Goal: Use online tool/utility: Use online tool/utility

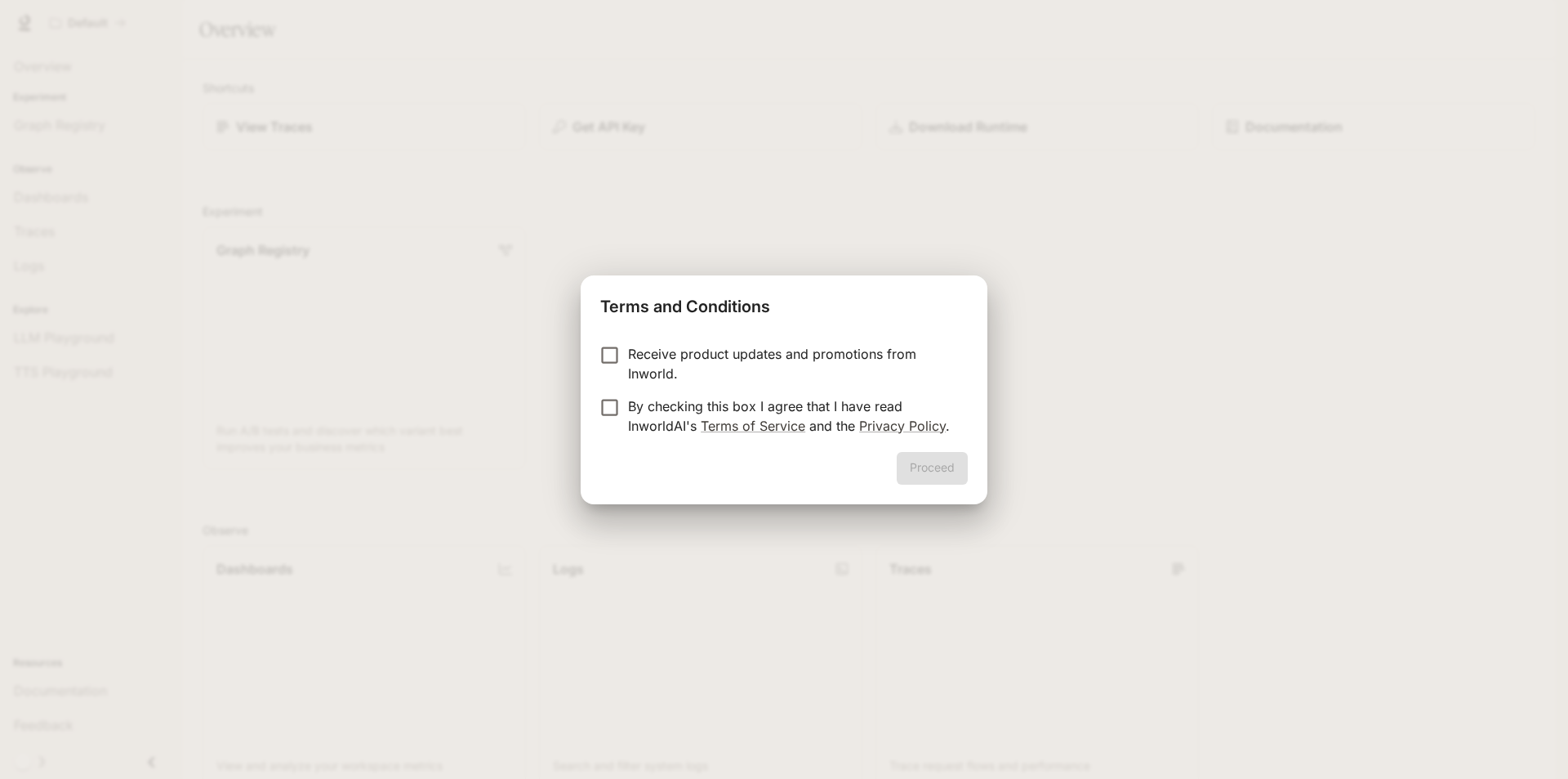
click at [729, 357] on p "Receive product updates and promotions from Inworld." at bounding box center [791, 363] width 327 height 39
click at [695, 403] on p "By checking this box I agree that I have read InworldAI's Terms of Service and …" at bounding box center [791, 416] width 327 height 39
click at [935, 471] on button "Proceed" at bounding box center [932, 468] width 71 height 33
click at [935, 469] on div "Graph Registry Run A/B tests and discover which variant best improves your busi…" at bounding box center [863, 341] width 1346 height 256
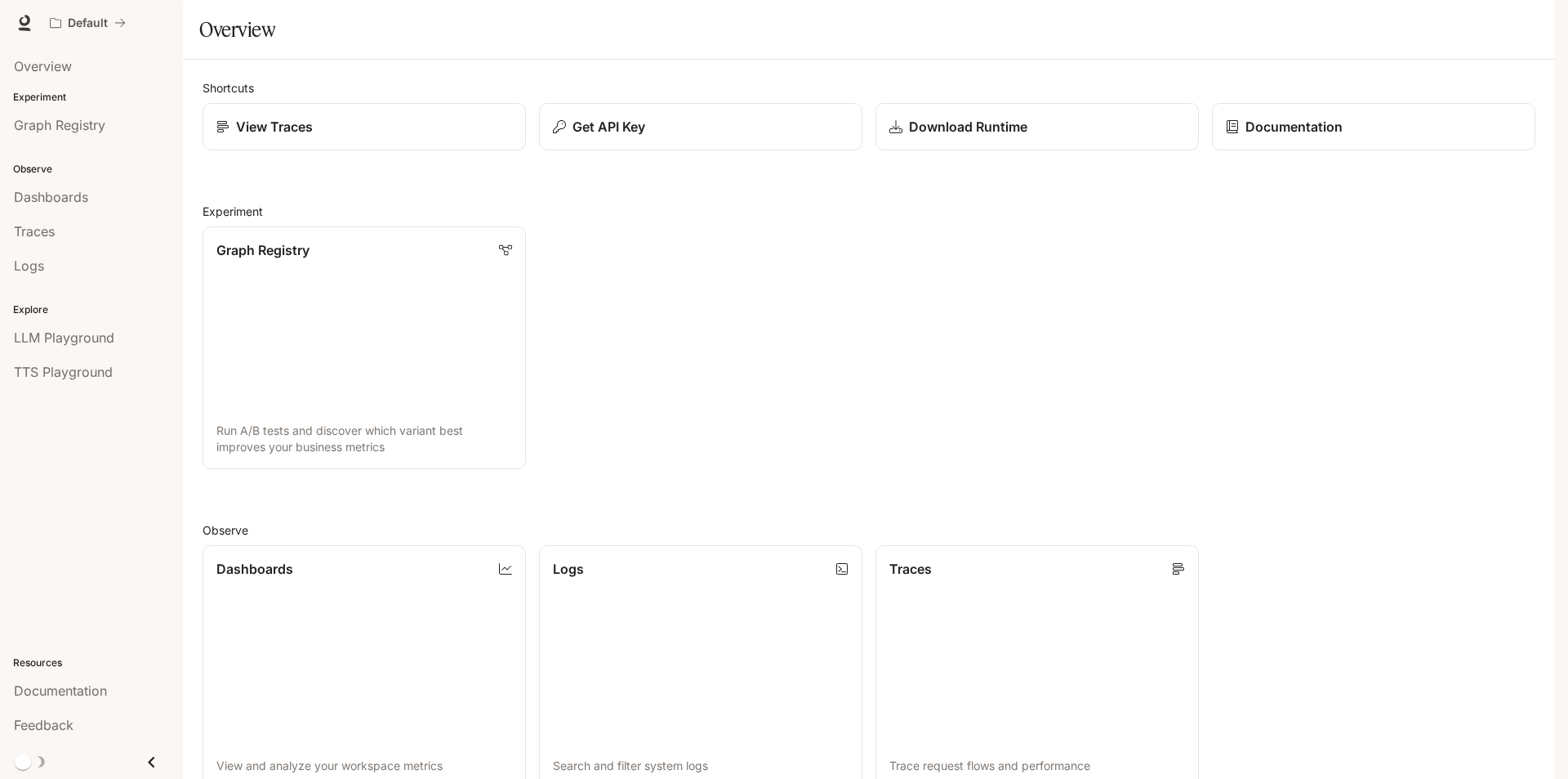
click at [505, 227] on div "Shortcuts View Traces Get API Key Download Runtime Documentation Experiment Gra…" at bounding box center [869, 593] width 1333 height 1028
click at [115, 207] on link "Dashboards" at bounding box center [91, 197] width 170 height 31
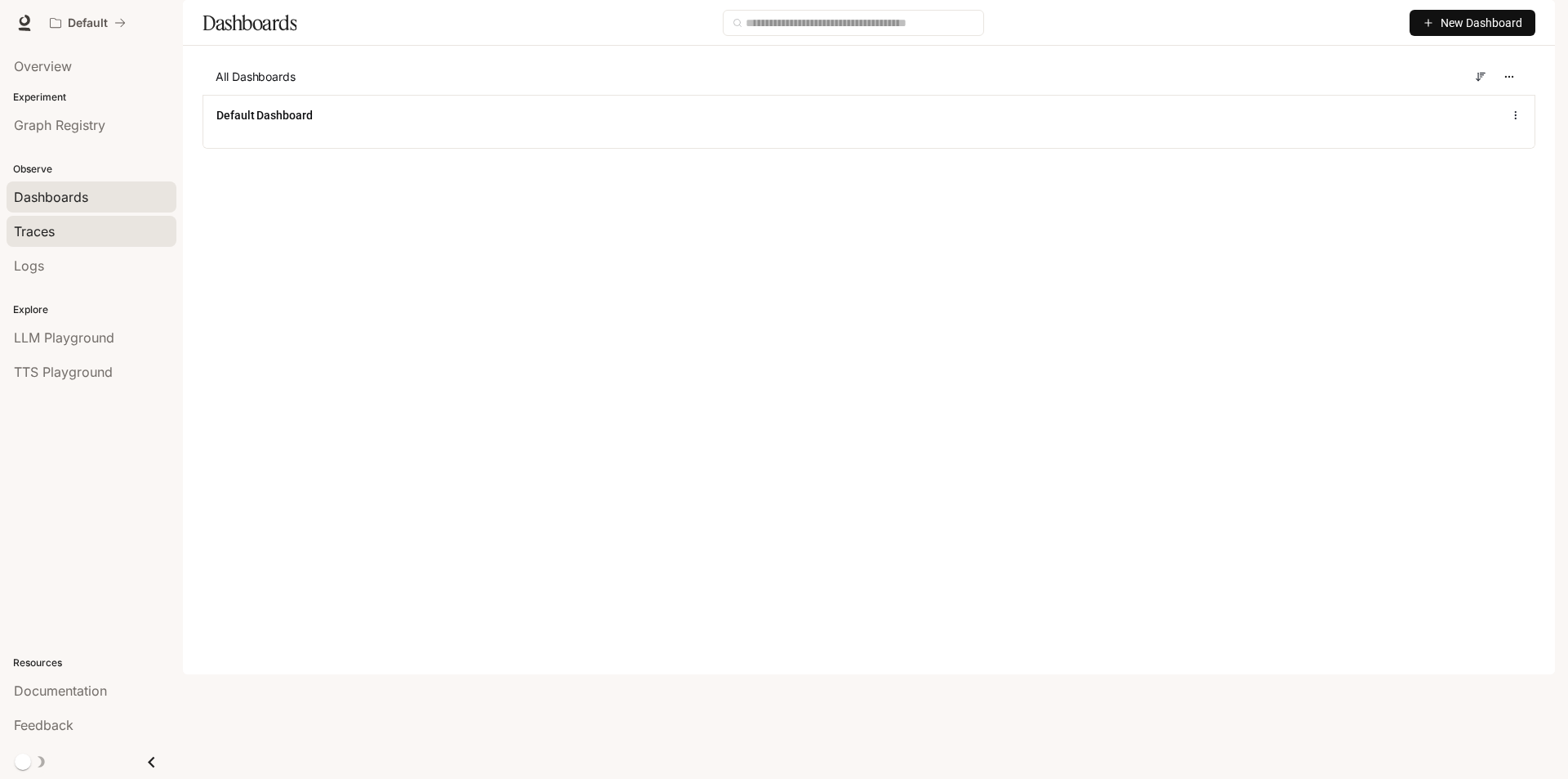
click at [115, 231] on div "Traces" at bounding box center [91, 231] width 155 height 20
click at [115, 231] on html "Skip to main content Default Documentation Documentation Portal Overview Experi…" at bounding box center [784, 390] width 1568 height 779
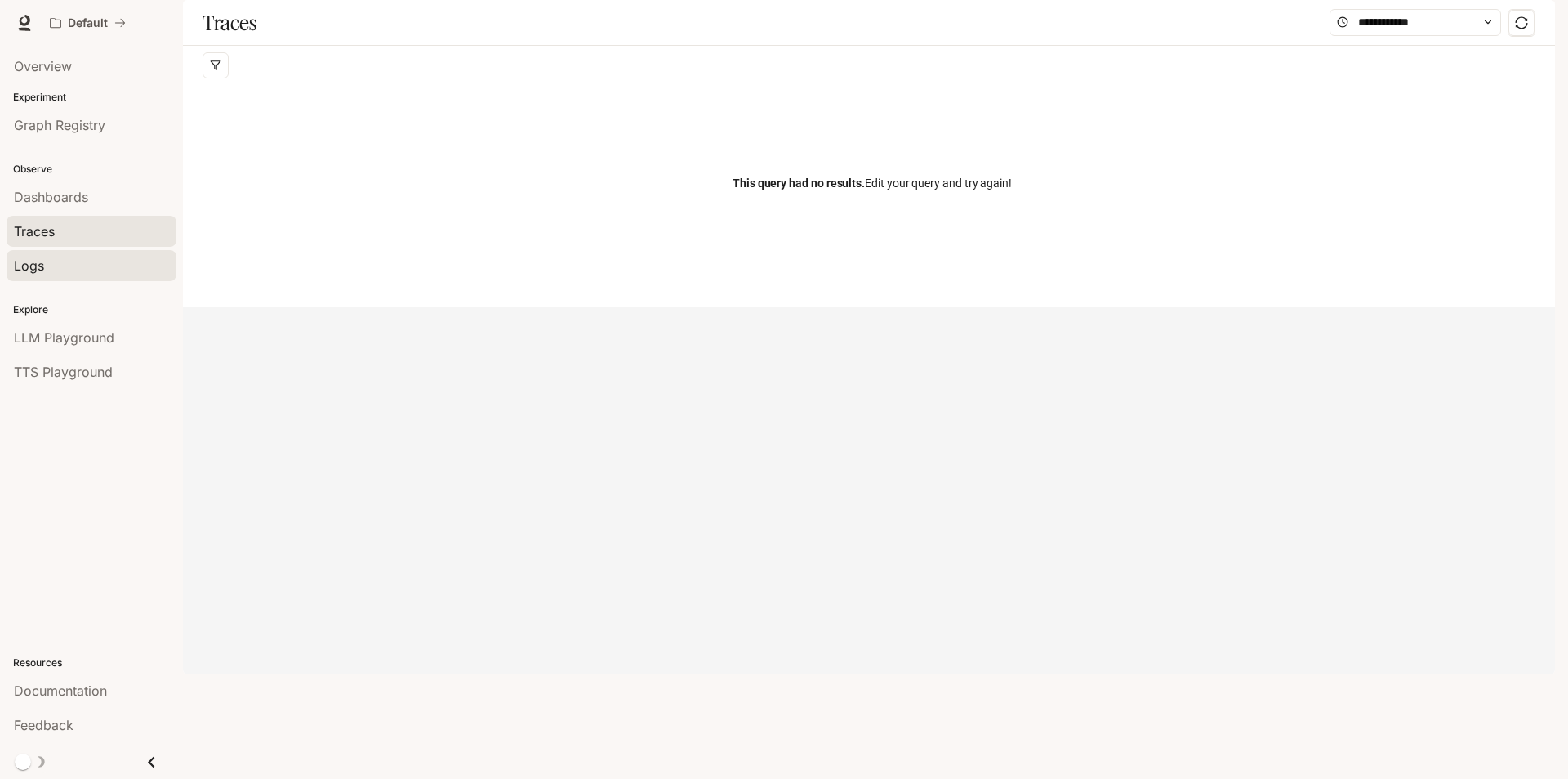
click at [145, 274] on div "Logs" at bounding box center [91, 266] width 155 height 20
click at [145, 274] on html "Skip to main content Default Documentation Documentation Portal Overview Experi…" at bounding box center [784, 390] width 1568 height 779
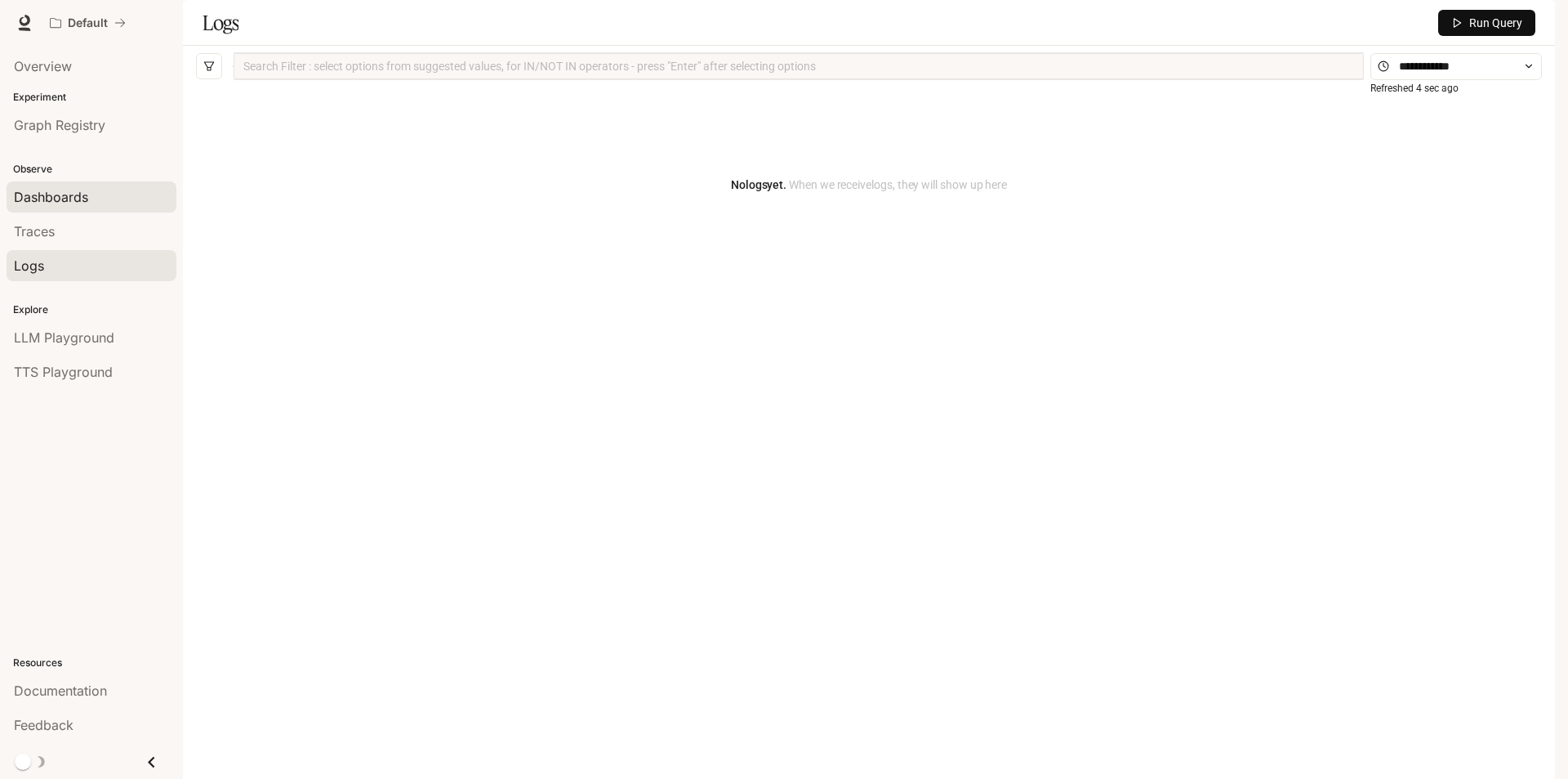
click at [151, 200] on div "Dashboards" at bounding box center [91, 197] width 155 height 20
click at [151, 200] on html "Skip to main content Default Documentation Documentation Portal Overview Experi…" at bounding box center [784, 390] width 1568 height 779
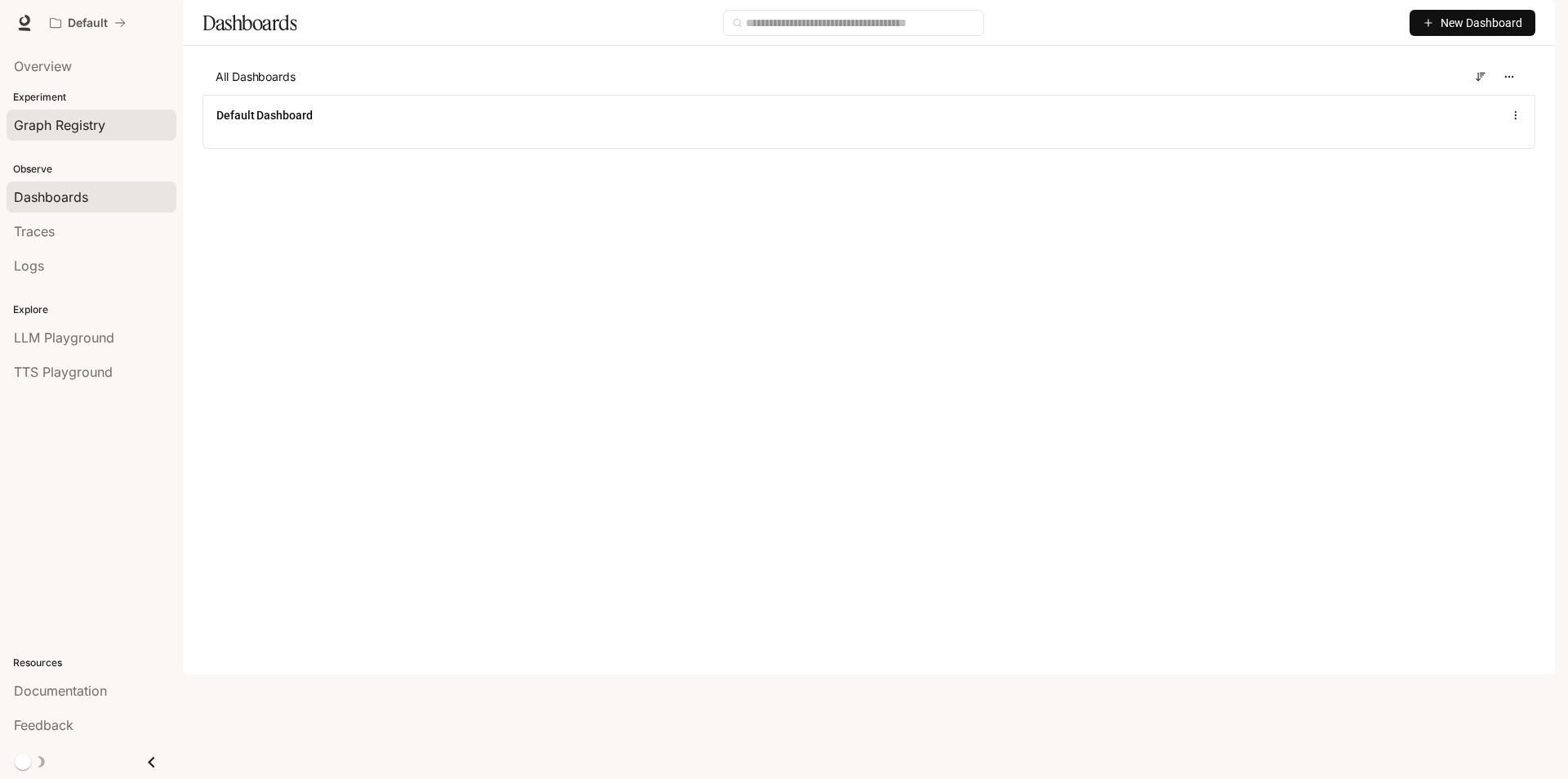
click at [85, 126] on span "Graph Registry" at bounding box center [59, 125] width 91 height 20
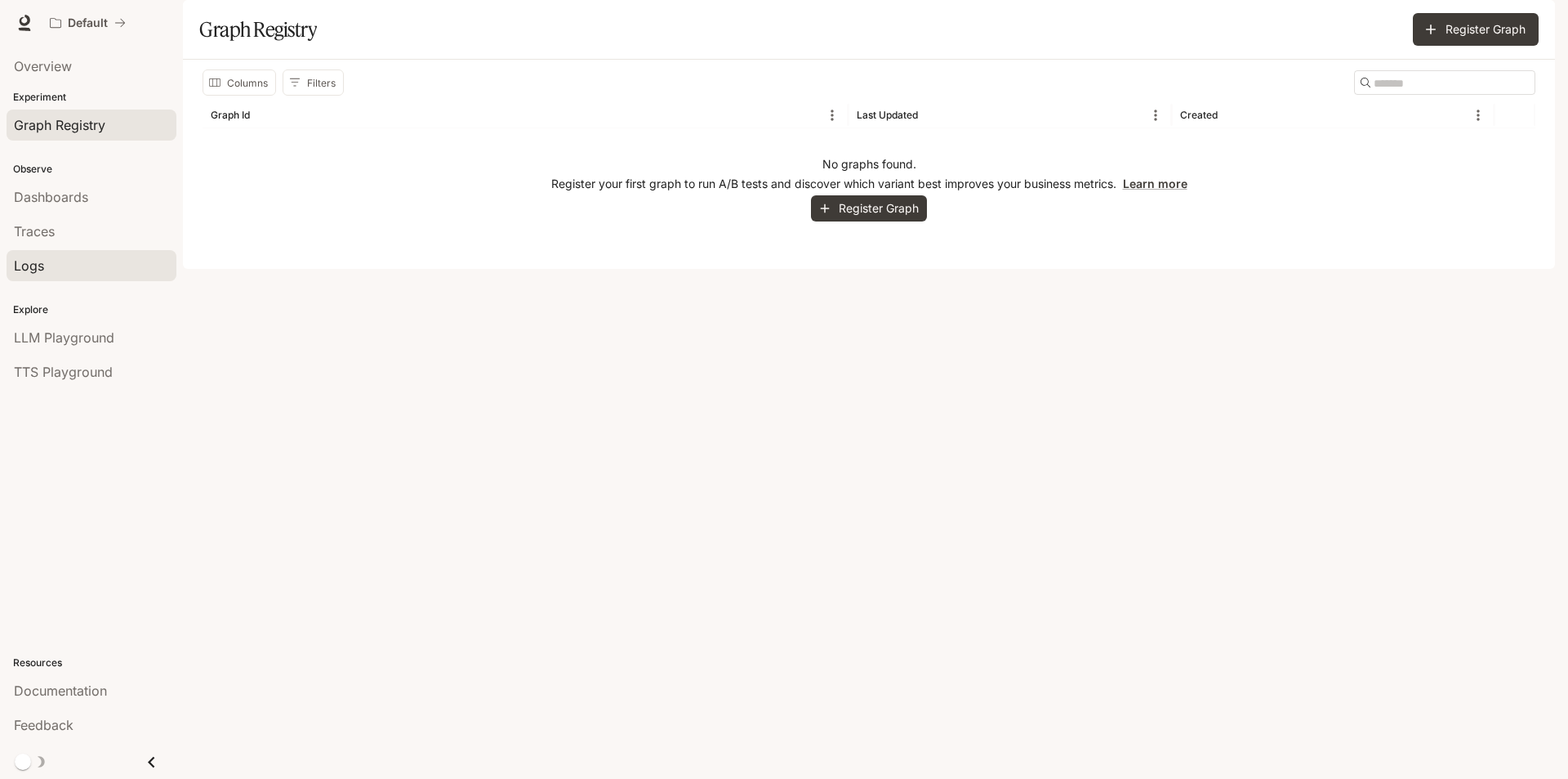
click at [75, 251] on link "Logs" at bounding box center [91, 266] width 170 height 31
click at [75, 251] on html "Skip to main content Default Documentation Documentation Portal Overview Experi…" at bounding box center [784, 390] width 1568 height 779
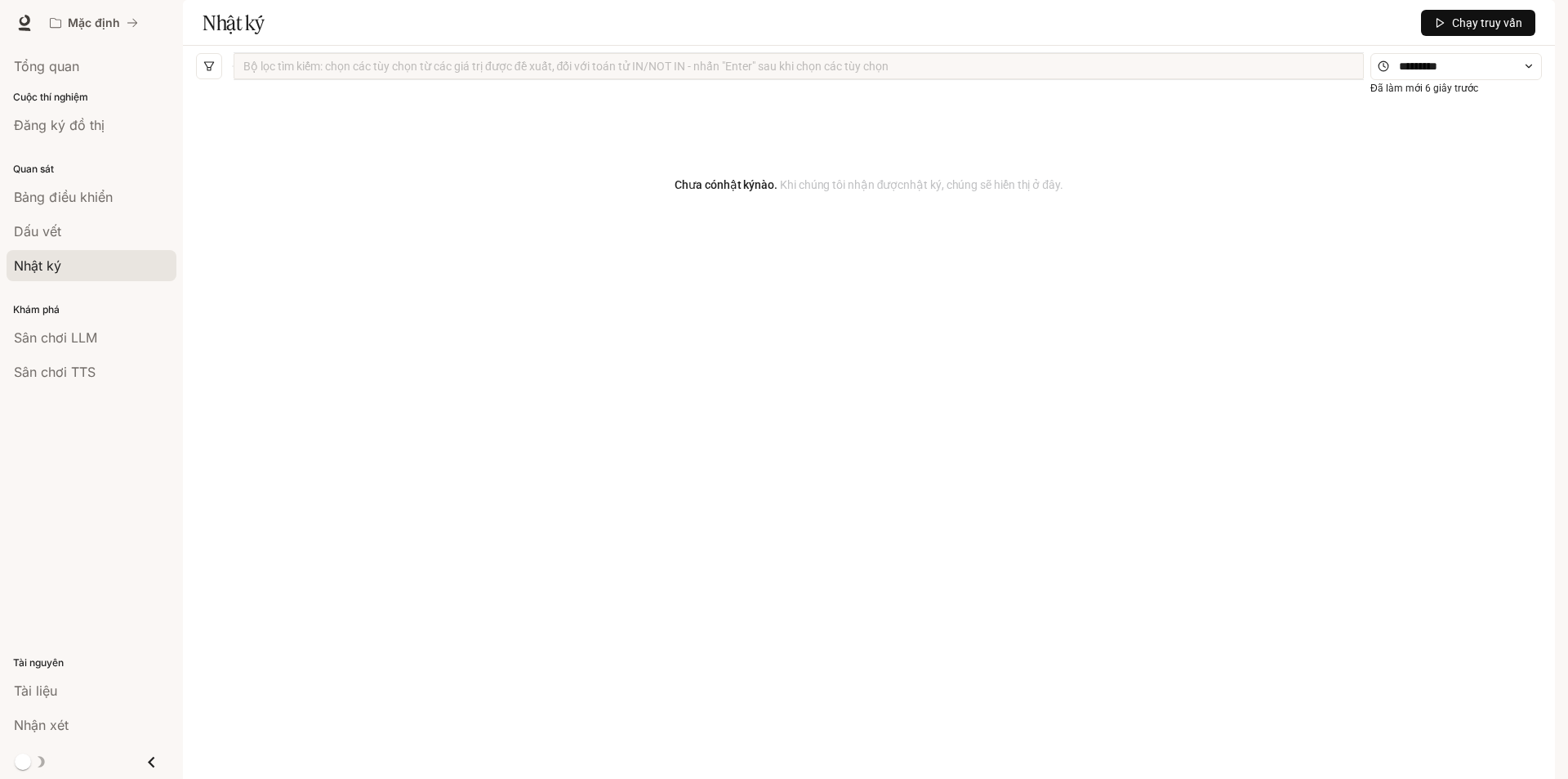
click at [268, 332] on div "Chưa có nhật ký nào. Khi chúng tôi nhận được nhật ký , chúng sẽ hiển thị ở đây." at bounding box center [869, 406] width 1346 height 638
click at [124, 122] on div "Đăng ký đồ thị" at bounding box center [91, 125] width 155 height 20
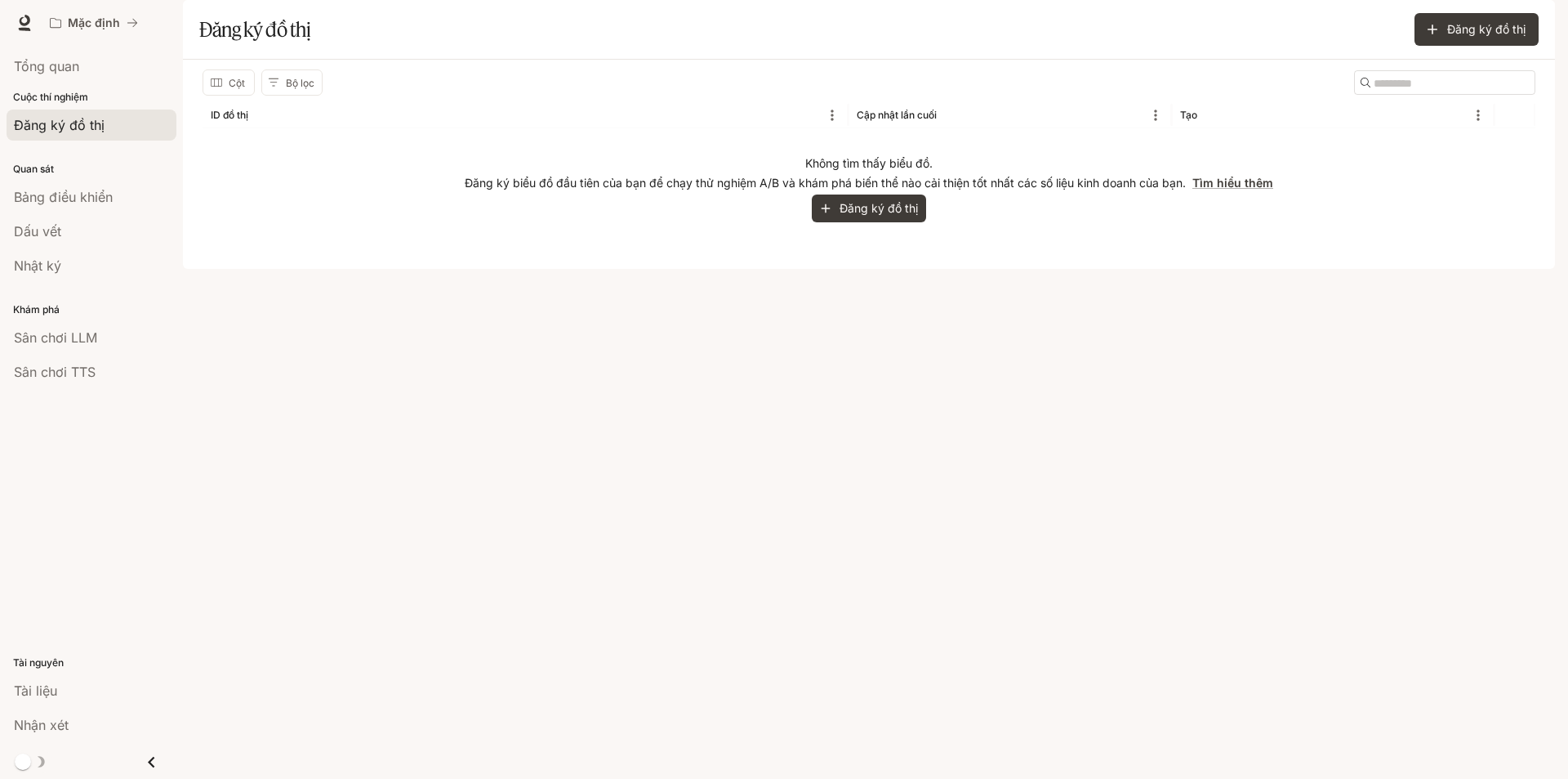
click at [114, 205] on div "Bảng điều khiển" at bounding box center [91, 197] width 155 height 20
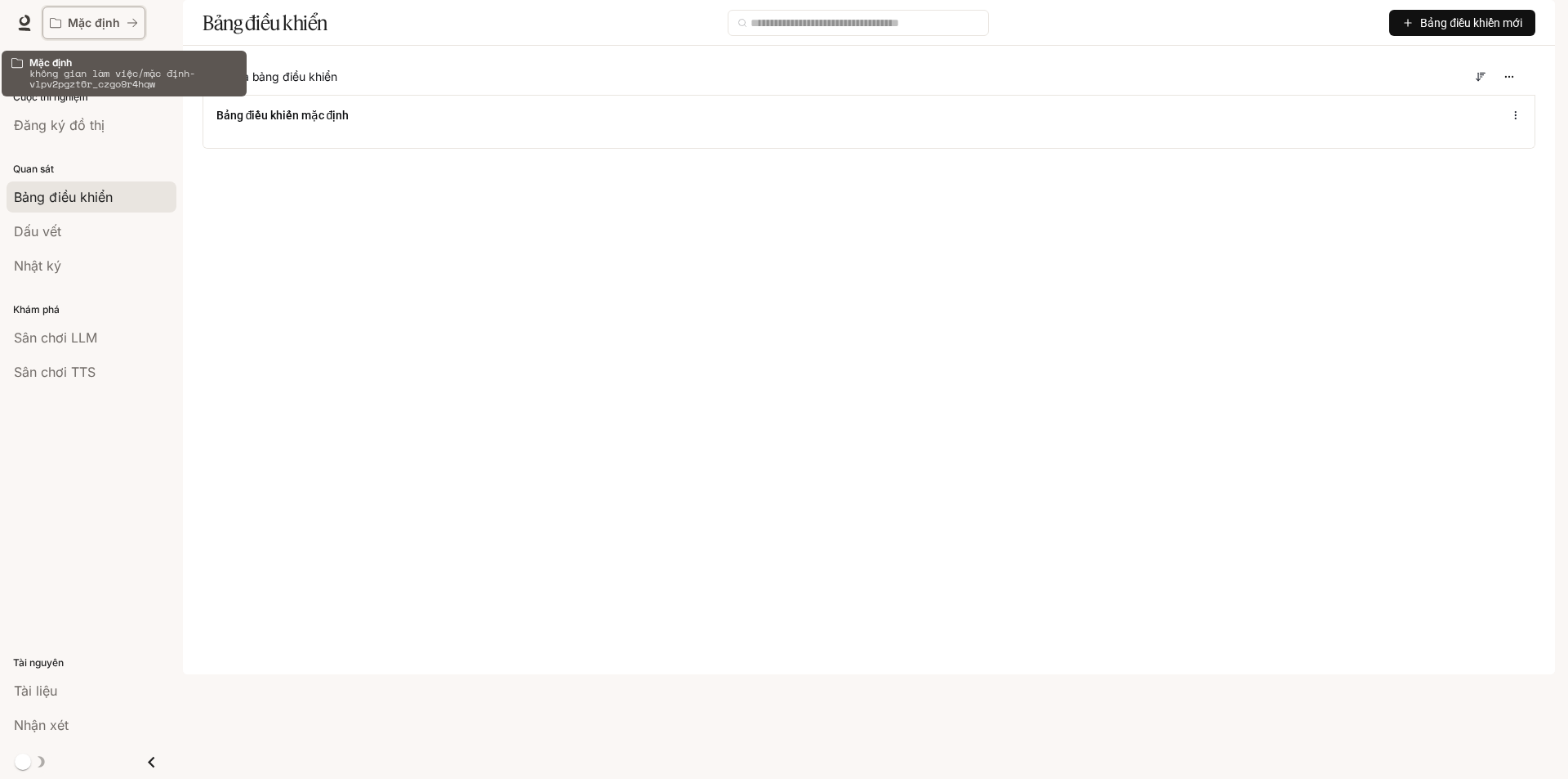
click at [57, 21] on icon "Tất cả không gian làm việc" at bounding box center [55, 23] width 12 height 12
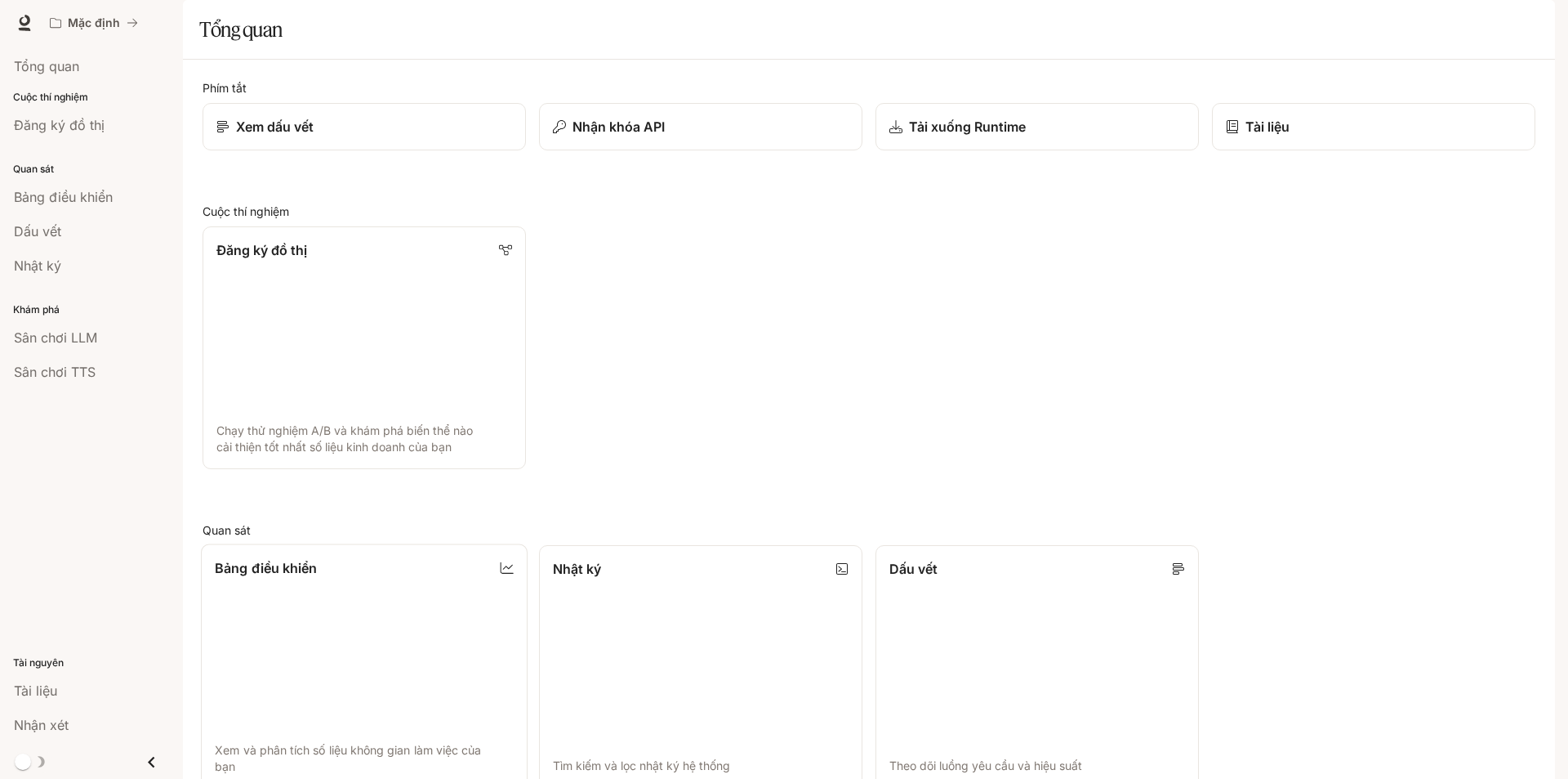
scroll to position [74, 0]
click at [98, 194] on font "Bảng điều khiển" at bounding box center [62, 197] width 98 height 16
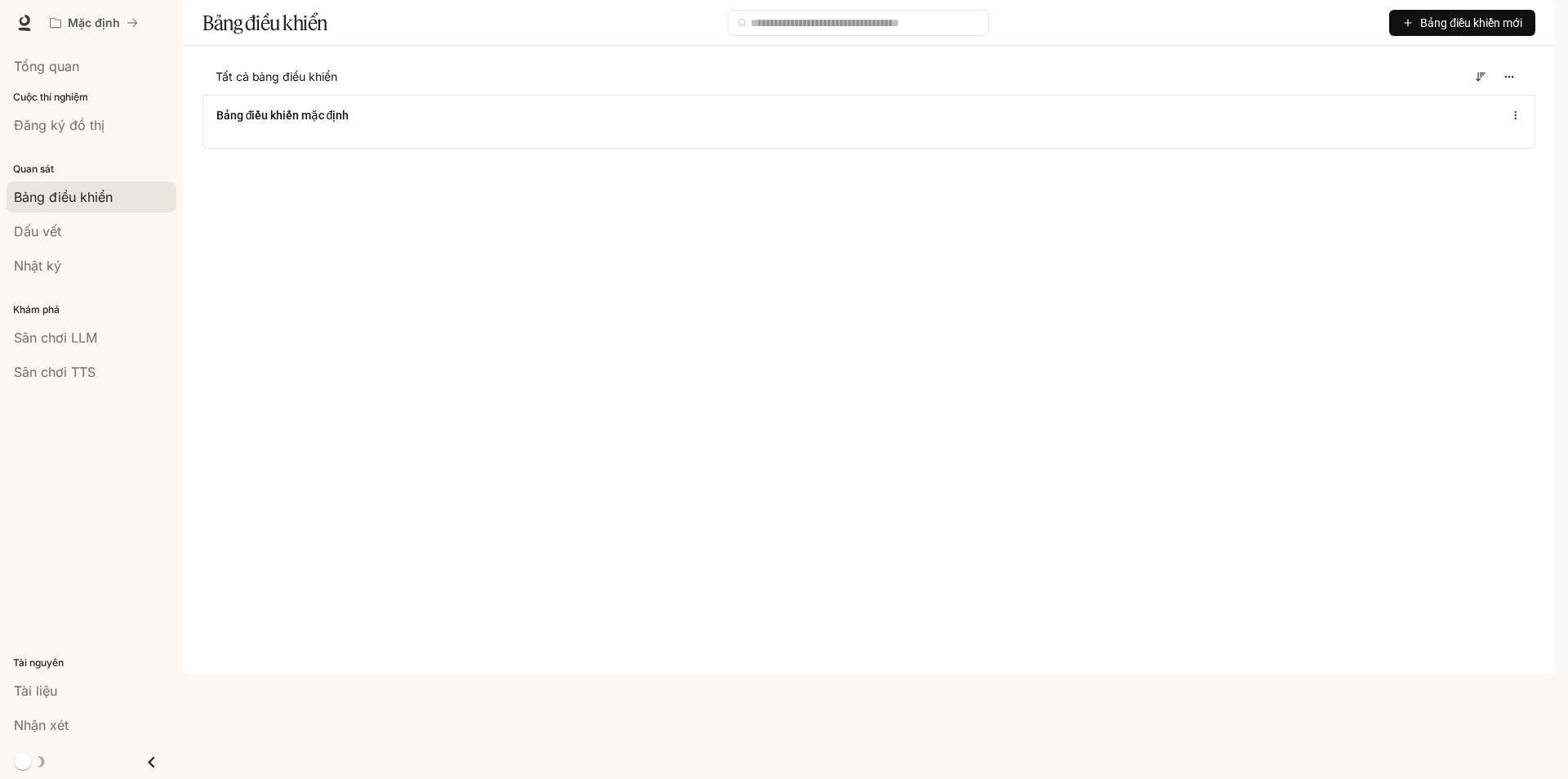
click at [1427, 30] on font "Bảng điều khiển mới" at bounding box center [1470, 23] width 102 height 13
click at [22, 14] on icon at bounding box center [24, 23] width 16 height 16
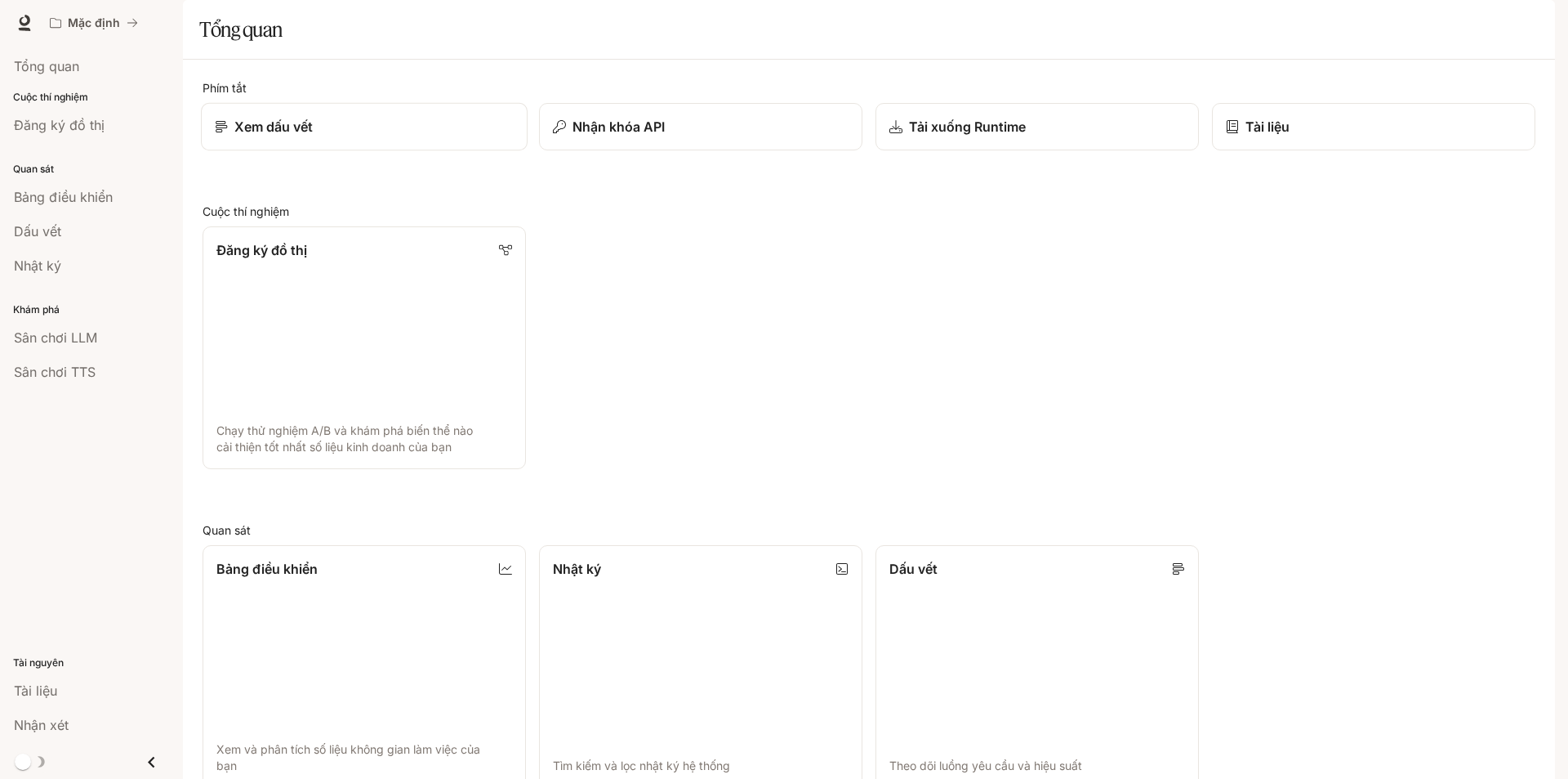
click at [323, 136] on div "Xem dấu vết" at bounding box center [364, 127] width 299 height 20
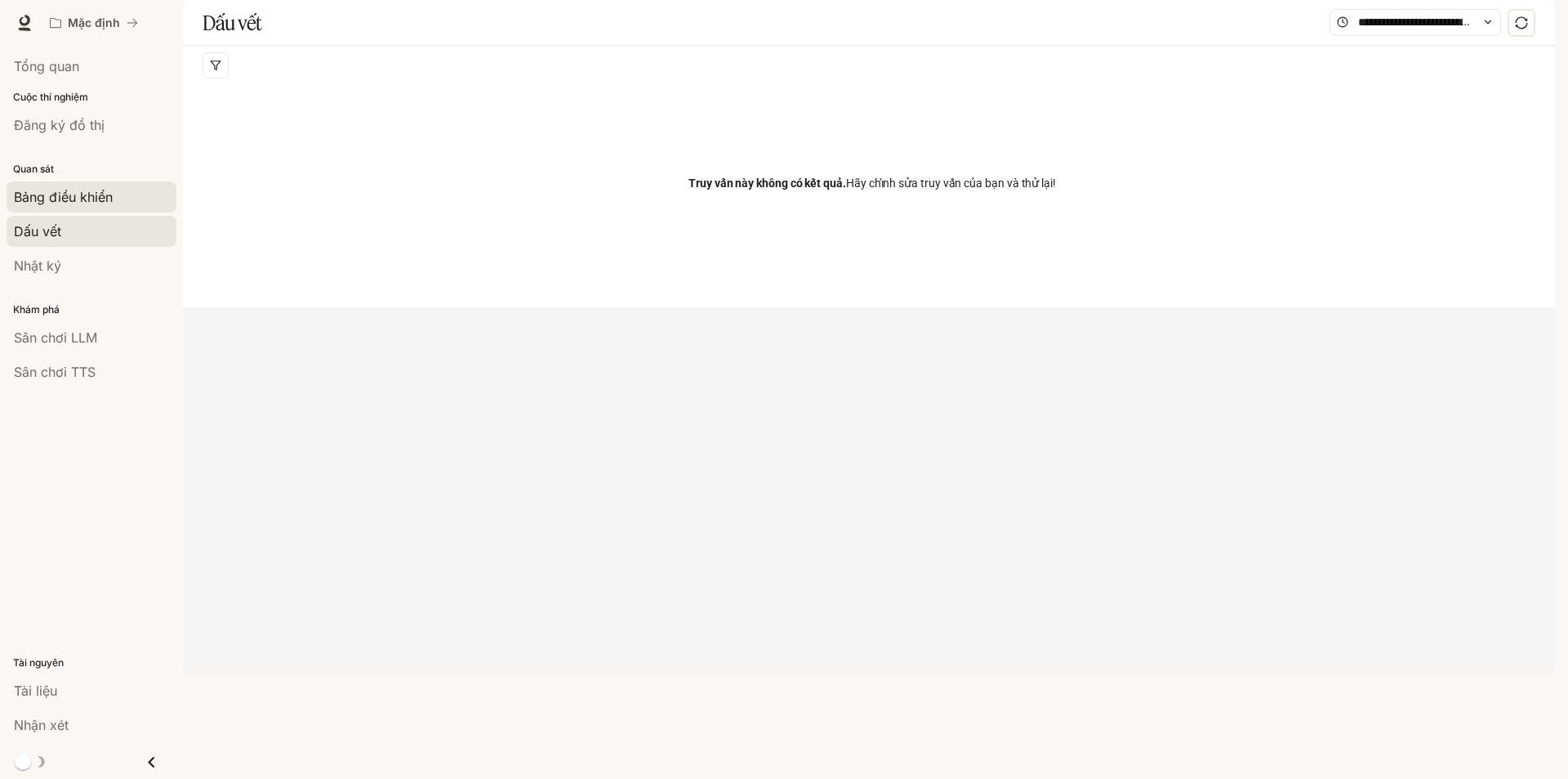
click at [55, 199] on font "Bảng điều khiển" at bounding box center [62, 197] width 98 height 16
click at [55, 199] on html "Bỏ qua nội dung chính Mặc định Tài liệu Tài liệu Cổng thông tin Tổng quan Cuộc …" at bounding box center [784, 390] width 1568 height 779
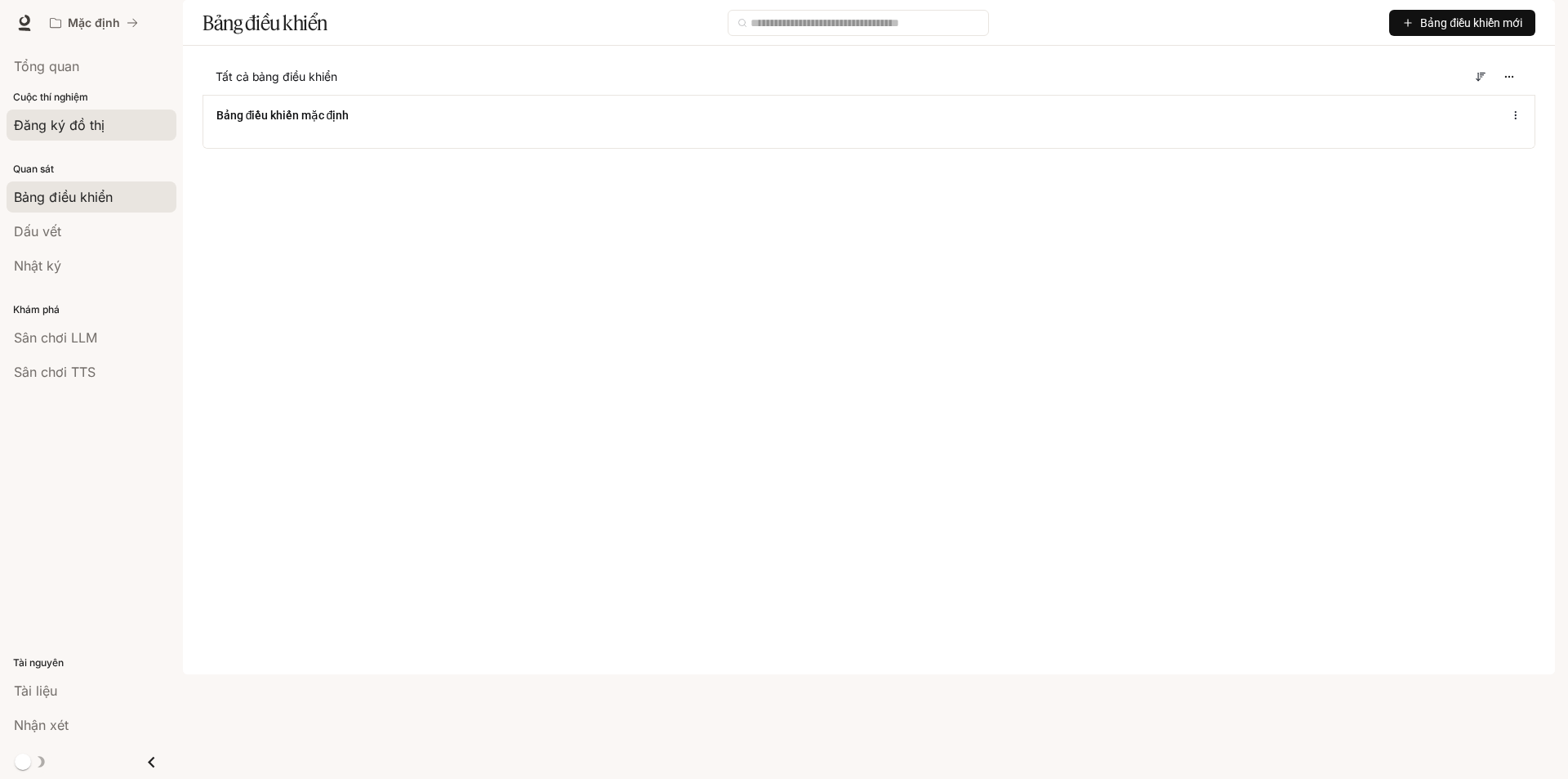
click at [95, 129] on font "Đăng ký đồ thị" at bounding box center [59, 125] width 90 height 16
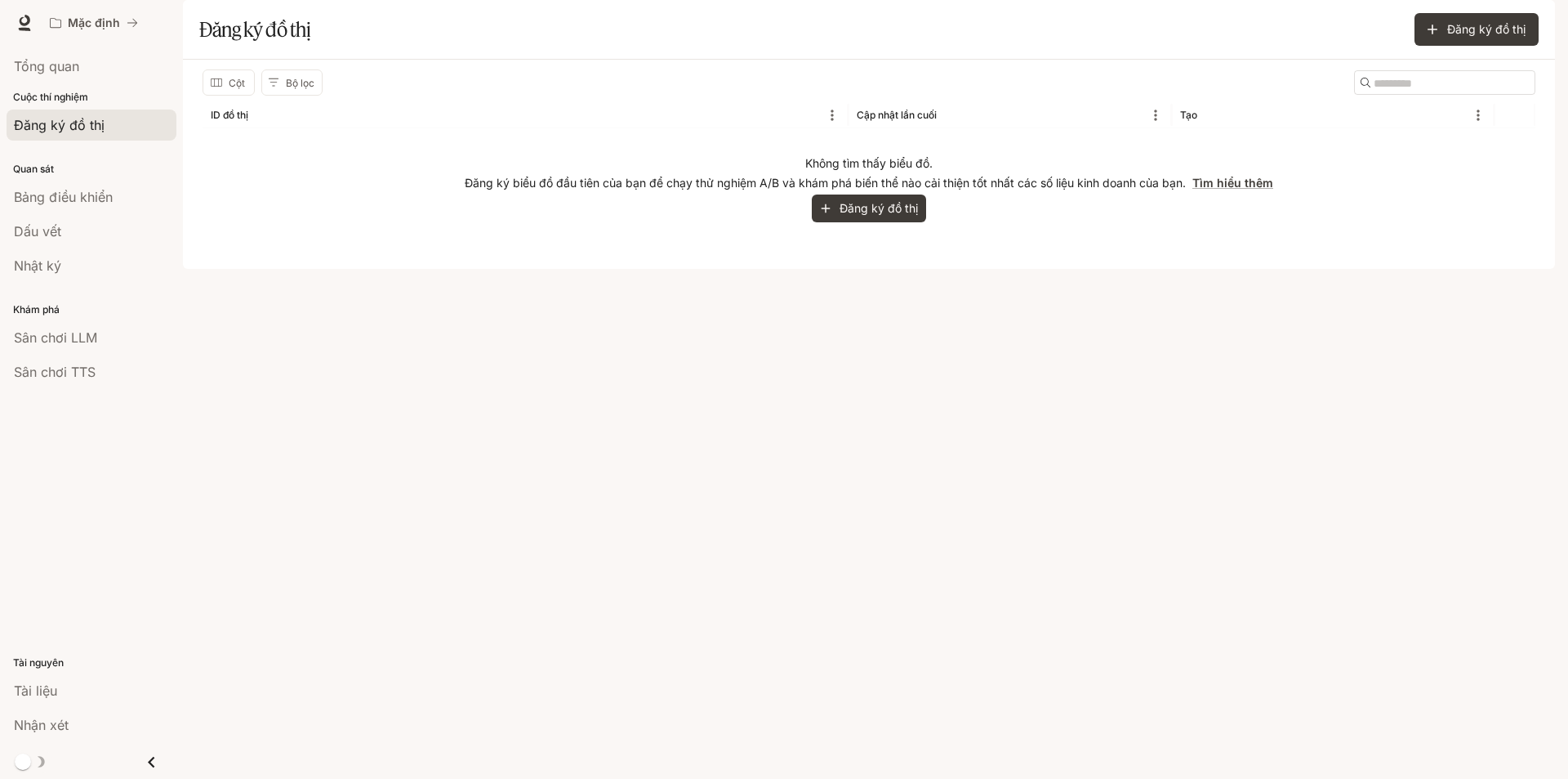
click at [80, 98] on font "Cuộc thí nghiệm" at bounding box center [50, 97] width 75 height 13
click at [79, 95] on font "Cuộc thí nghiệm" at bounding box center [50, 97] width 75 height 13
click at [832, 216] on icon "button" at bounding box center [826, 208] width 14 height 14
click at [833, 216] on icon "button" at bounding box center [826, 208] width 14 height 14
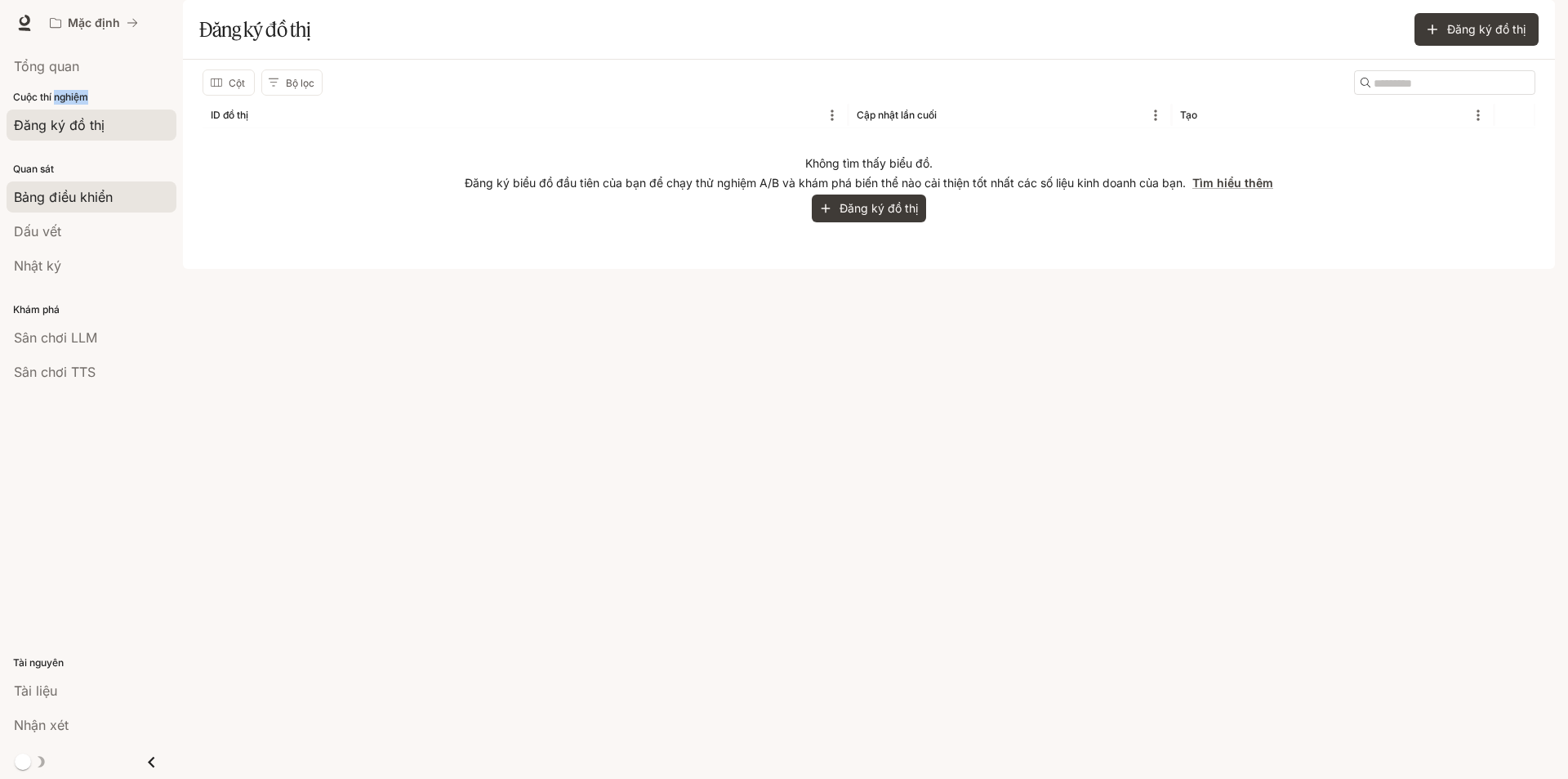
click at [125, 199] on div "Bảng điều khiển" at bounding box center [91, 197] width 155 height 20
click at [125, 199] on html "Bỏ qua nội dung chính Mặc định Tài liệu Tài liệu Cổng thông tin Tổng quan Cuộc …" at bounding box center [784, 390] width 1568 height 779
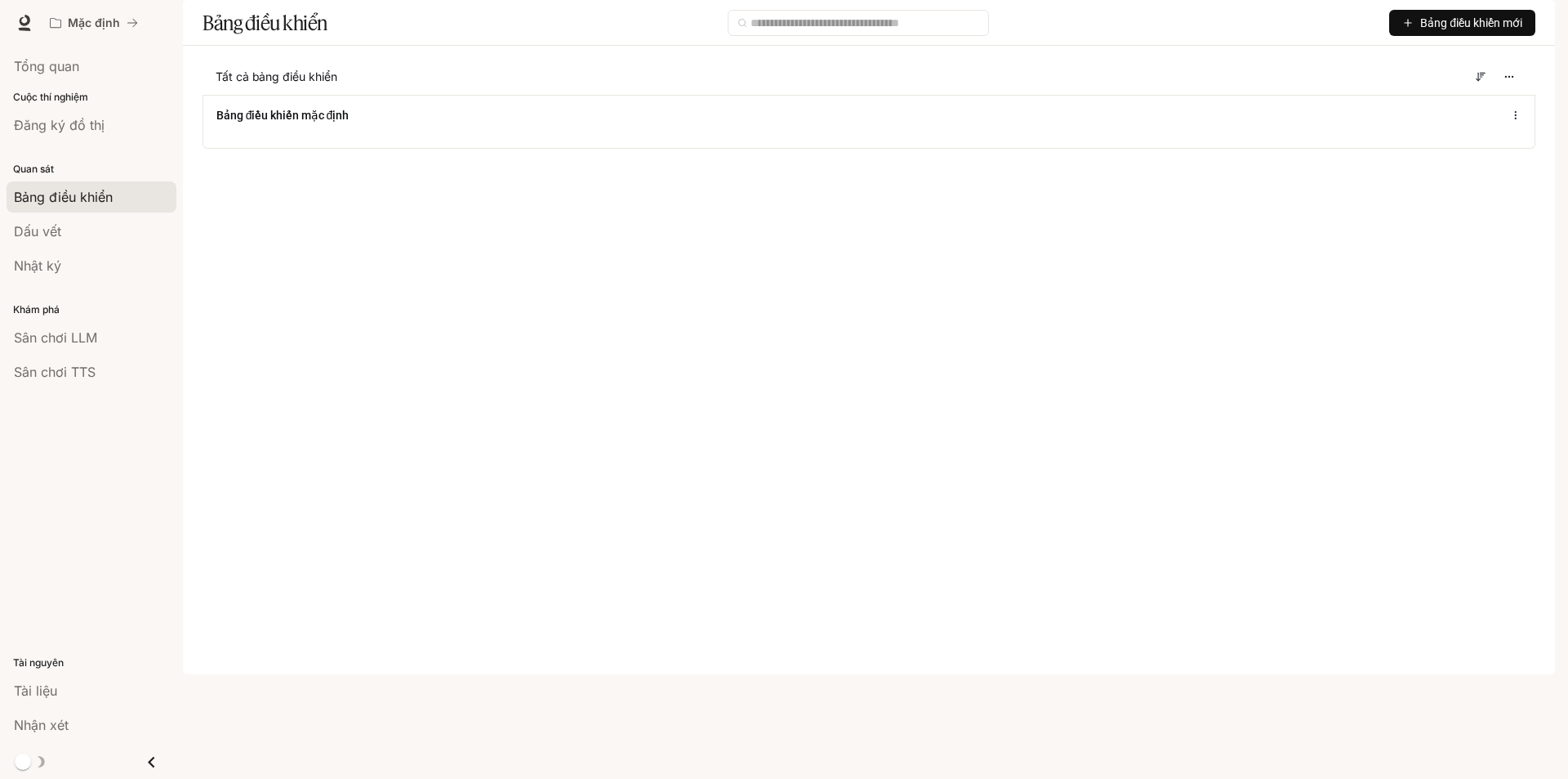
click at [191, 174] on main "Bảng điều khiển Bảng điều khiển mới Tất cả bảng điều khiển Bảng điều khiển mặc …" at bounding box center [869, 87] width 1372 height 174
click at [218, 174] on main "Bảng điều khiển Bảng điều khiển mới Tất cả bảng điều khiển Bảng điều khiển mặc …" at bounding box center [869, 87] width 1372 height 174
click at [199, 108] on div "Tất cả bảng điều khiển Bảng điều khiển mặc định" at bounding box center [869, 103] width 1372 height 89
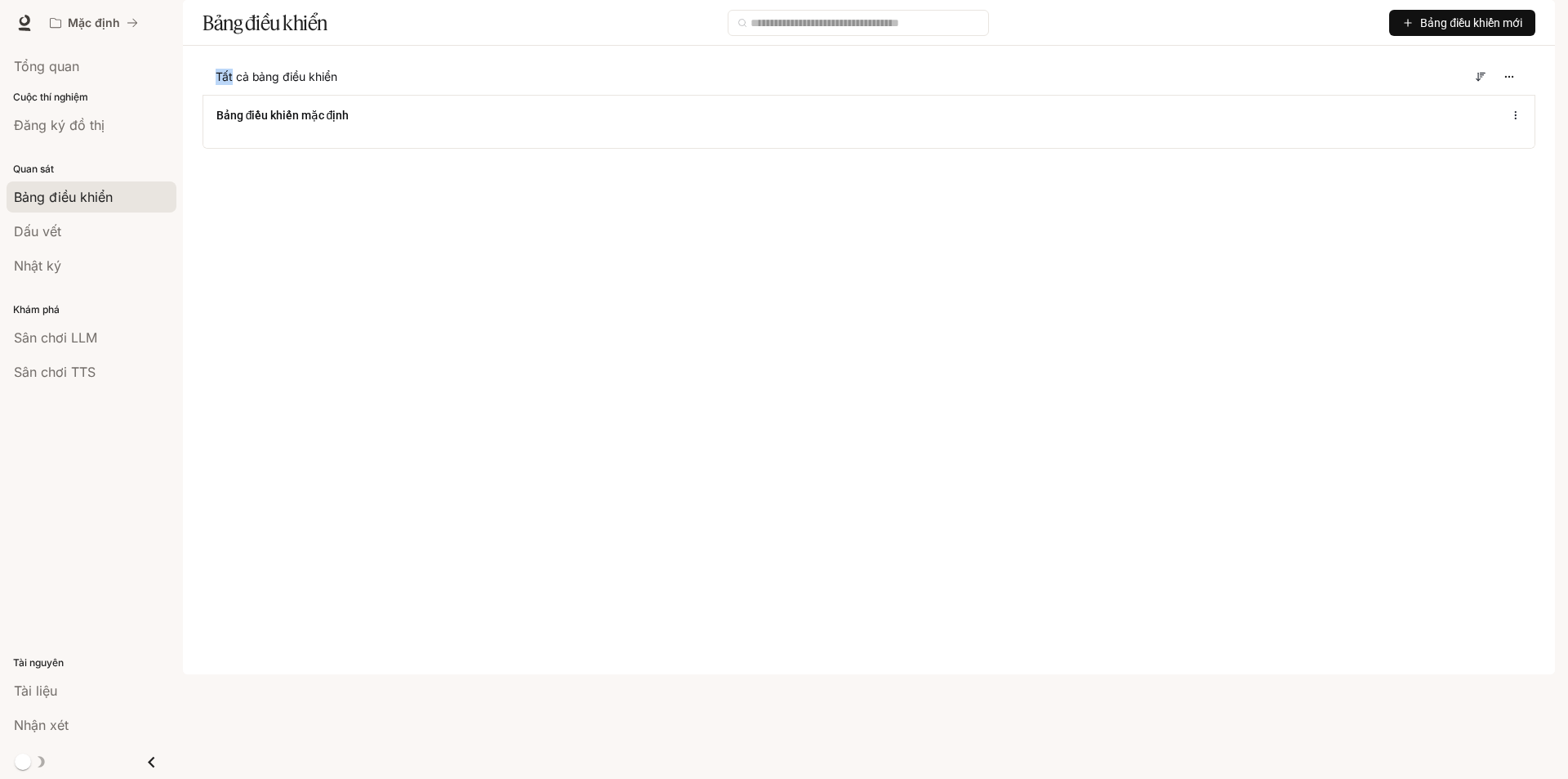
click at [194, 99] on div "Bảng điều khiển Bảng điều khiển mới Tất cả bảng điều khiển Bảng điều khiển mặc …" at bounding box center [869, 87] width 1372 height 174
click at [179, 113] on li "Đăng ký đồ thị" at bounding box center [91, 125] width 183 height 34
click at [107, 71] on div "Tổng quan" at bounding box center [91, 66] width 155 height 20
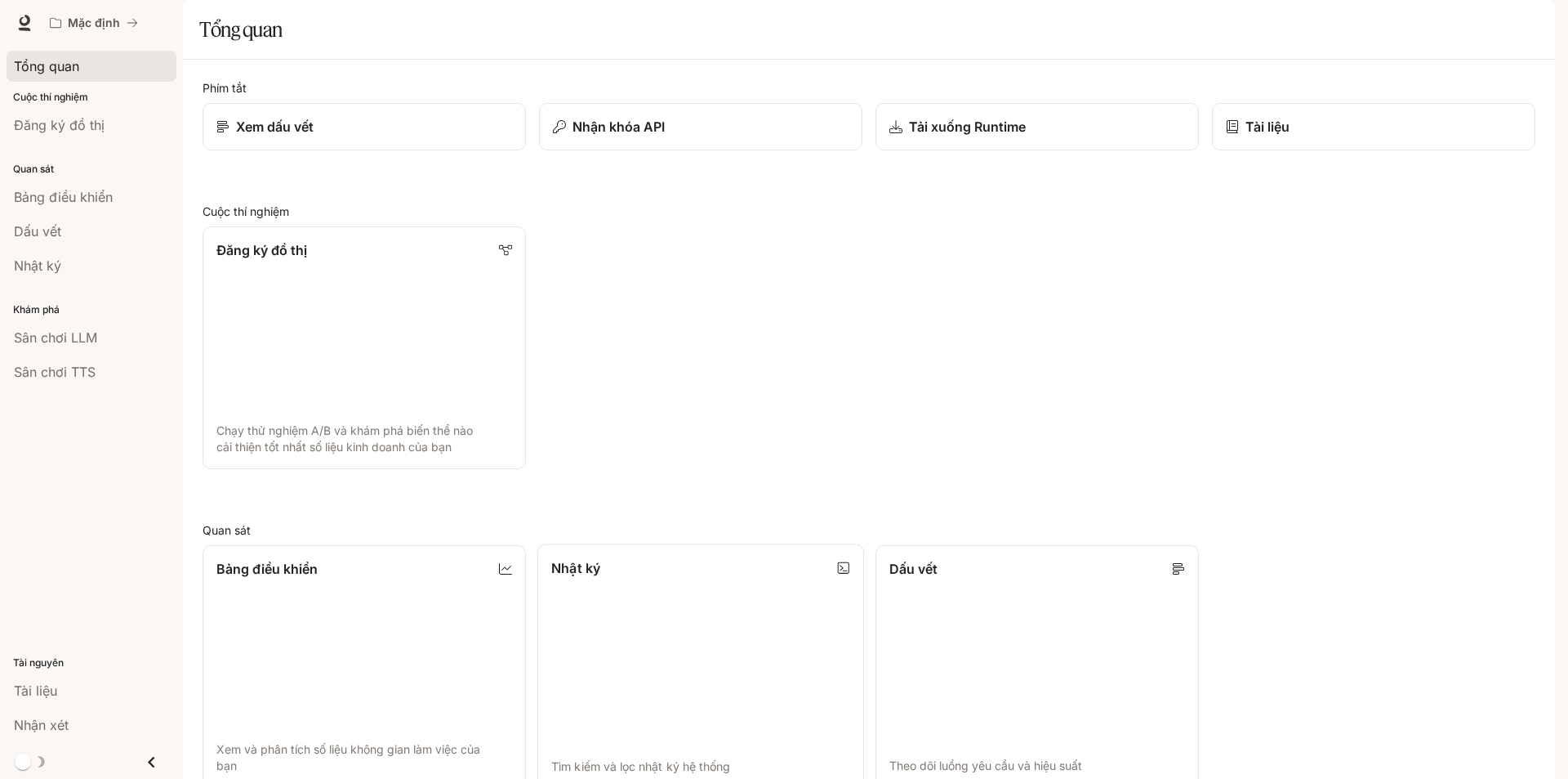
scroll to position [400, 0]
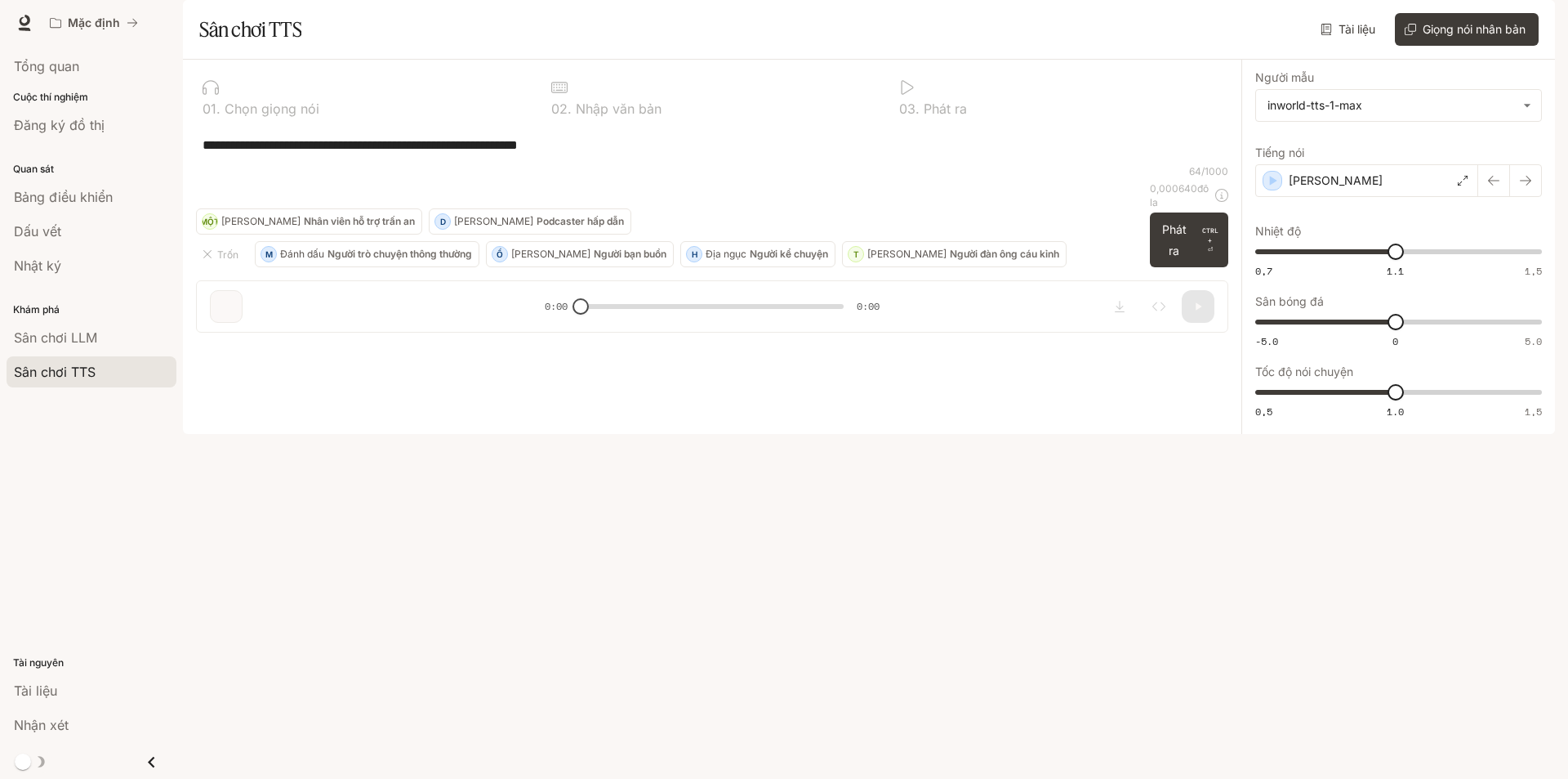
click at [265, 117] on font "Chọn giọng nói" at bounding box center [272, 108] width 95 height 16
click at [371, 155] on textarea "**********" at bounding box center [712, 145] width 1019 height 19
click at [554, 164] on div "**********" at bounding box center [712, 144] width 1032 height 39
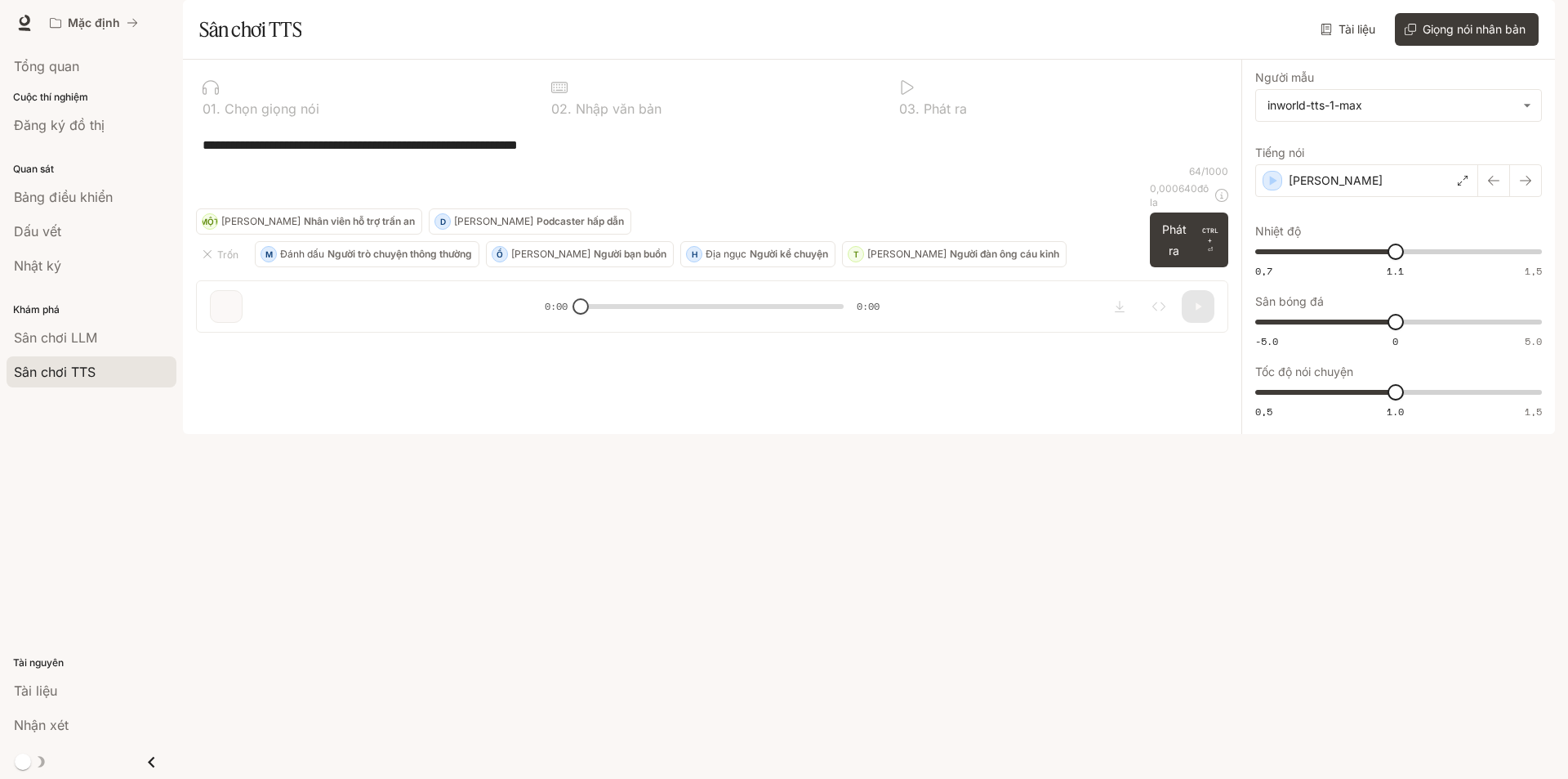
click at [554, 164] on div "**********" at bounding box center [712, 144] width 1032 height 39
click at [1460, 36] on font "Giọng nói nhân bản" at bounding box center [1474, 28] width 103 height 14
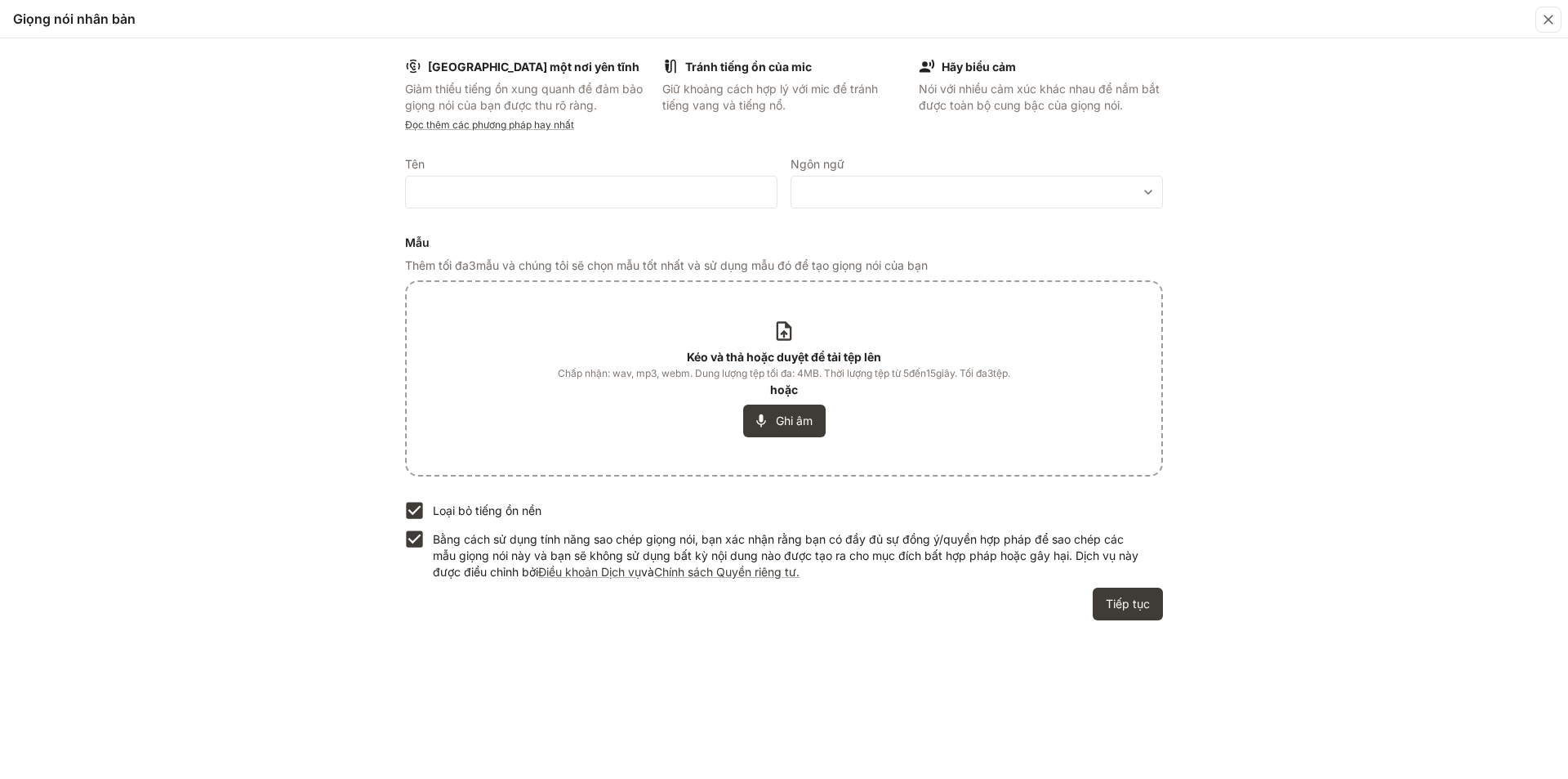
click at [787, 328] on icon at bounding box center [784, 331] width 14 height 19
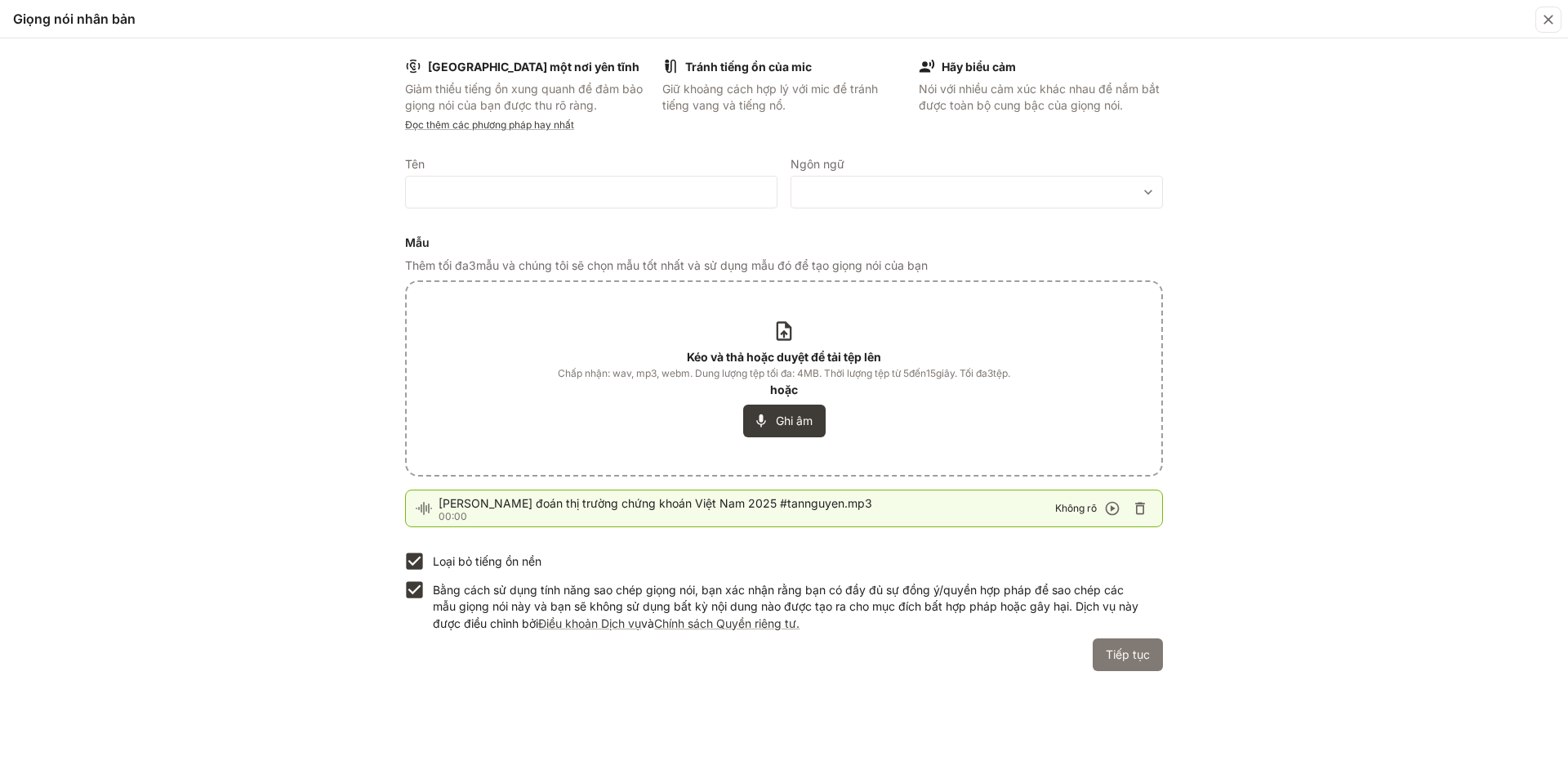
click at [1148, 652] on font "Tiếp tục" at bounding box center [1127, 653] width 44 height 14
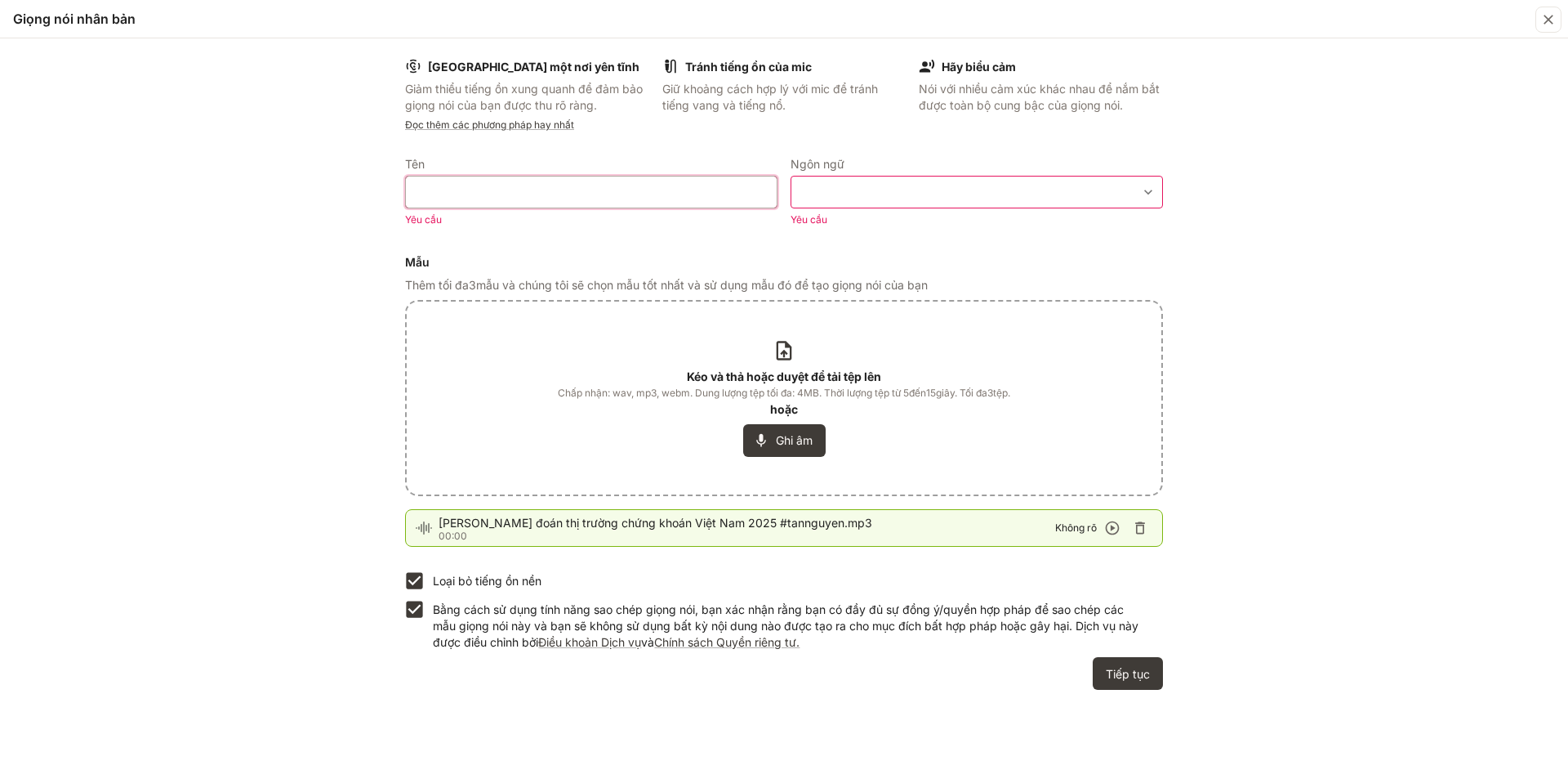
click at [722, 186] on input "text" at bounding box center [591, 192] width 370 height 16
type input "*"
type input "***"
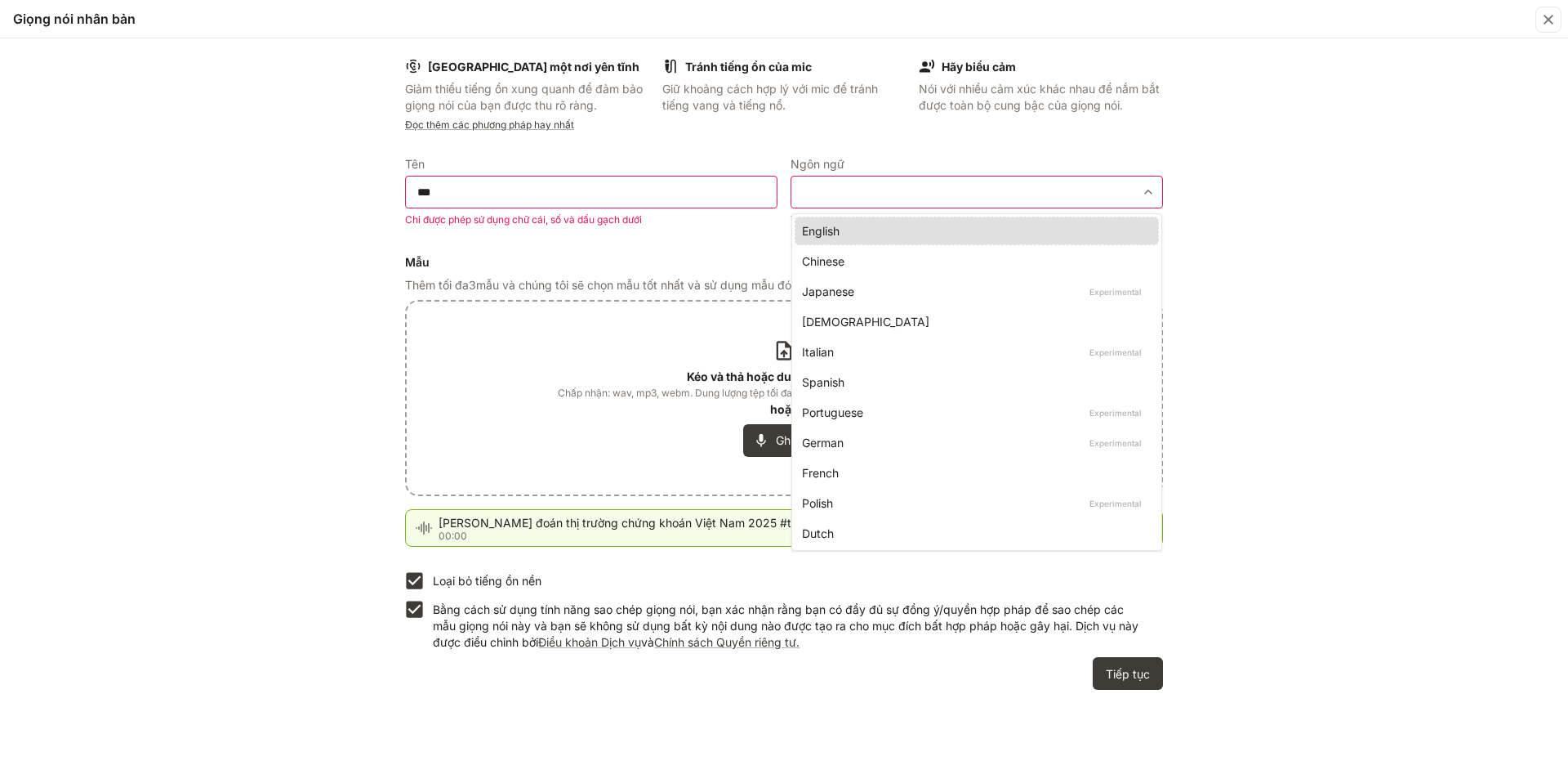
click at [893, 186] on body "**********" at bounding box center [784, 390] width 1568 height 779
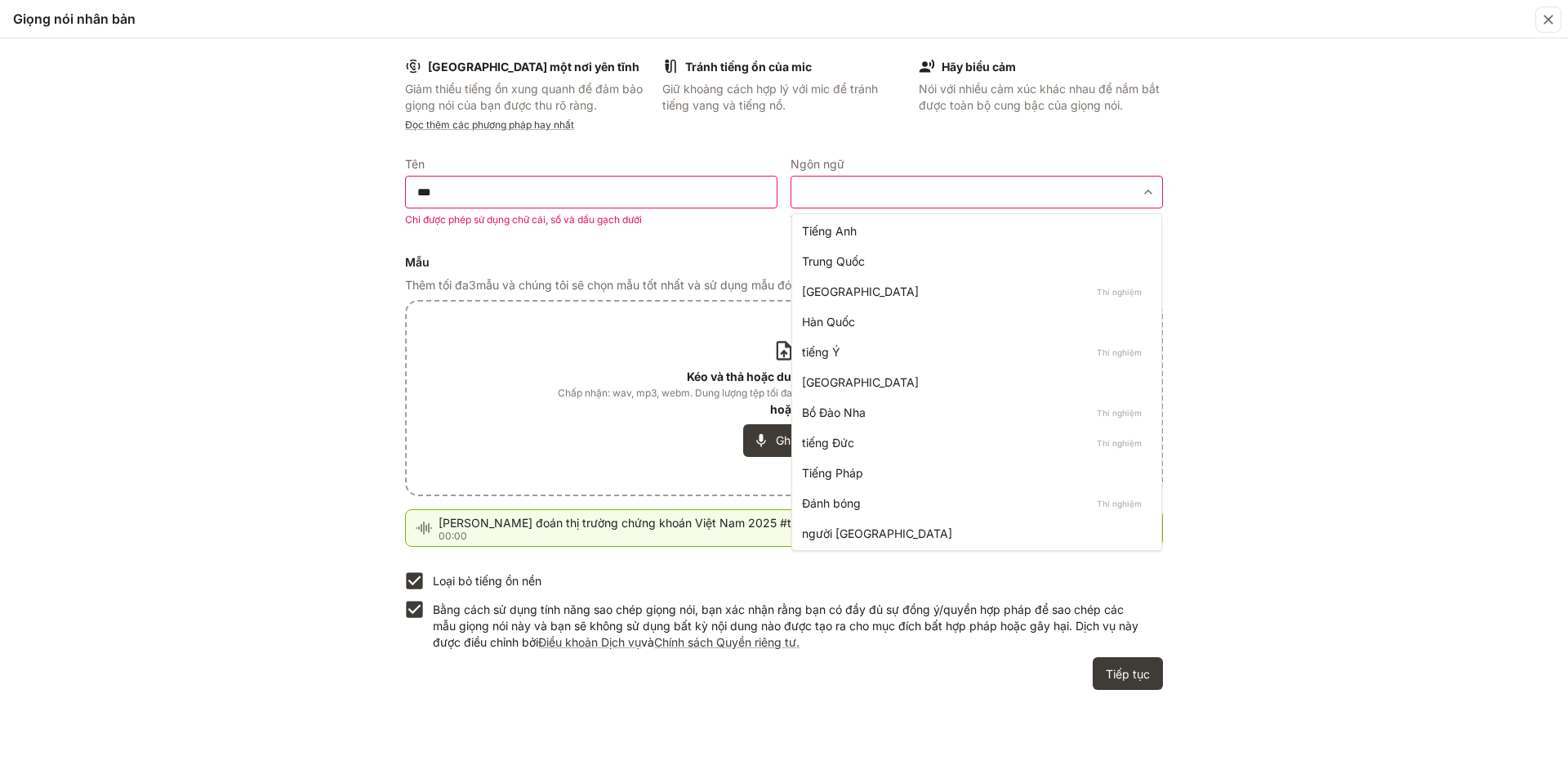
click at [965, 190] on div at bounding box center [784, 390] width 1568 height 779
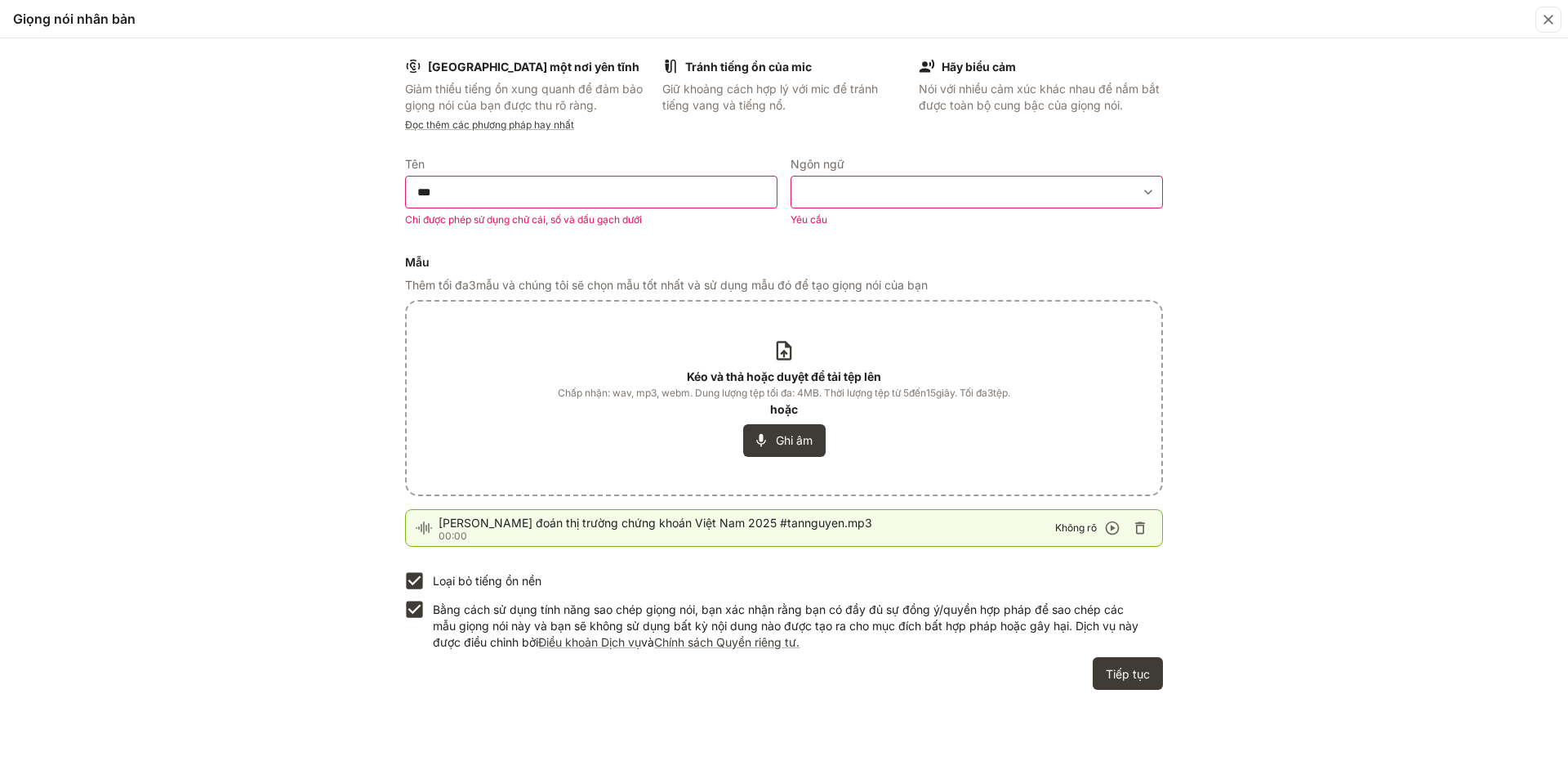
click at [965, 190] on body "**********" at bounding box center [784, 390] width 1568 height 779
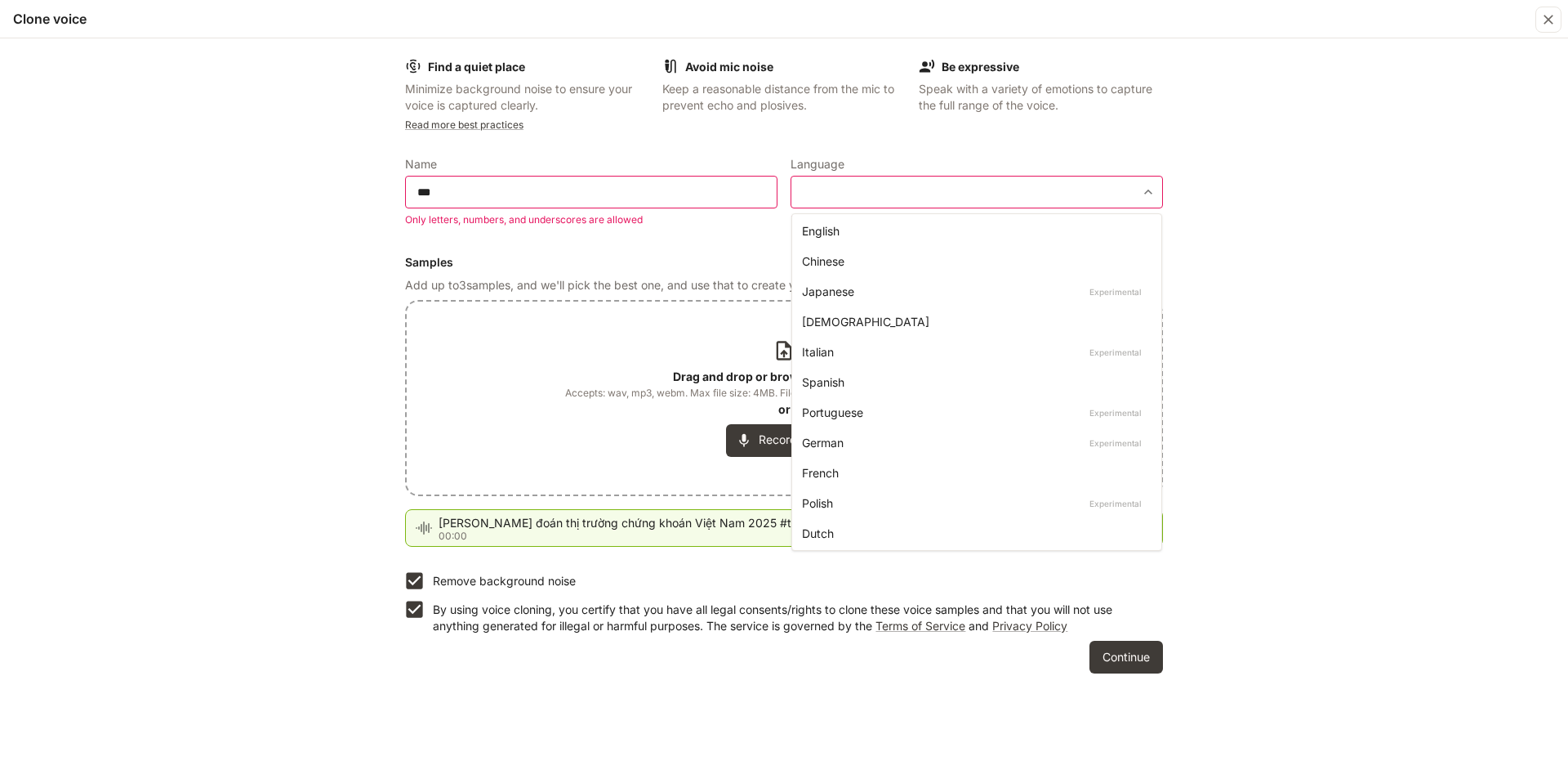
drag, startPoint x: 1346, startPoint y: 263, endPoint x: 1468, endPoint y: 56, distance: 240.3
click at [1346, 263] on div at bounding box center [784, 390] width 1568 height 779
